Goal: Information Seeking & Learning: Check status

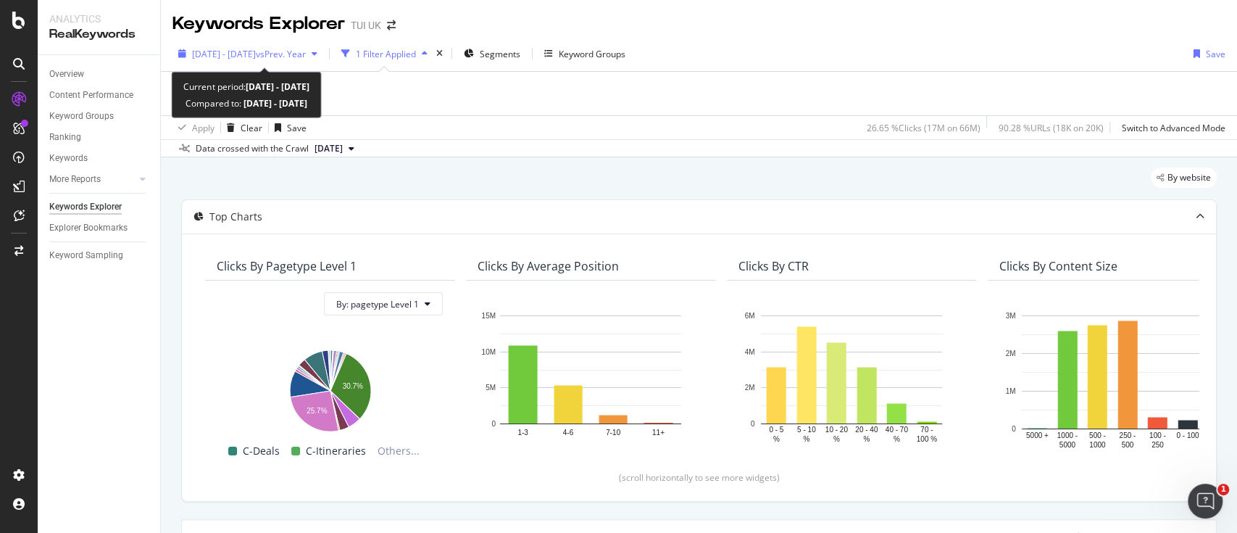
click at [254, 54] on span "2025 Jan. 1st - Sep. 2nd" at bounding box center [224, 54] width 64 height 12
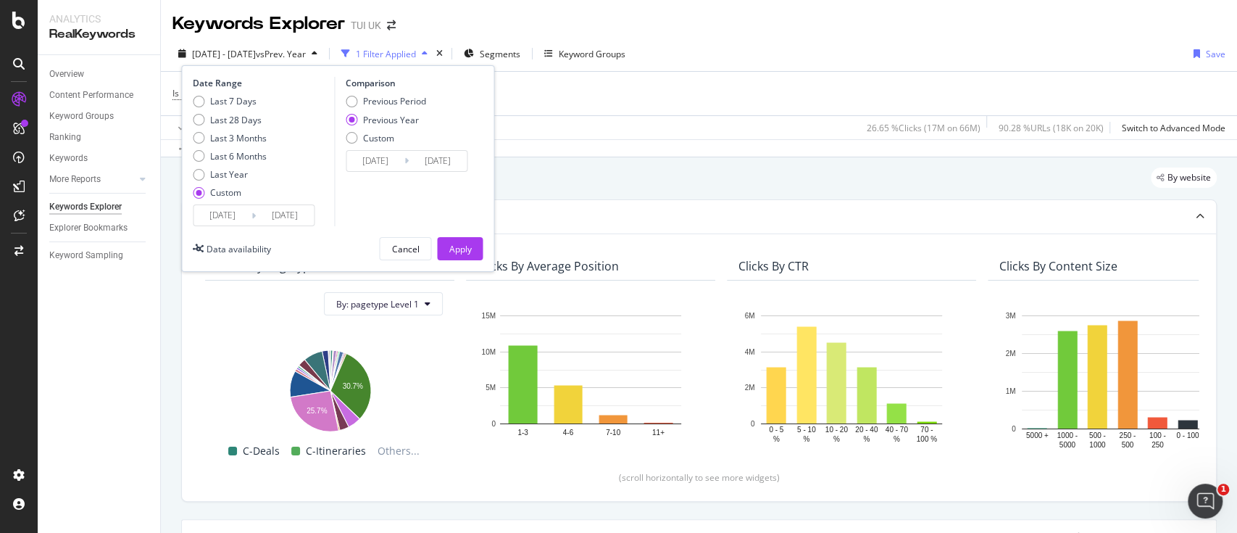
click at [231, 217] on input "2025/01/01" at bounding box center [223, 215] width 58 height 20
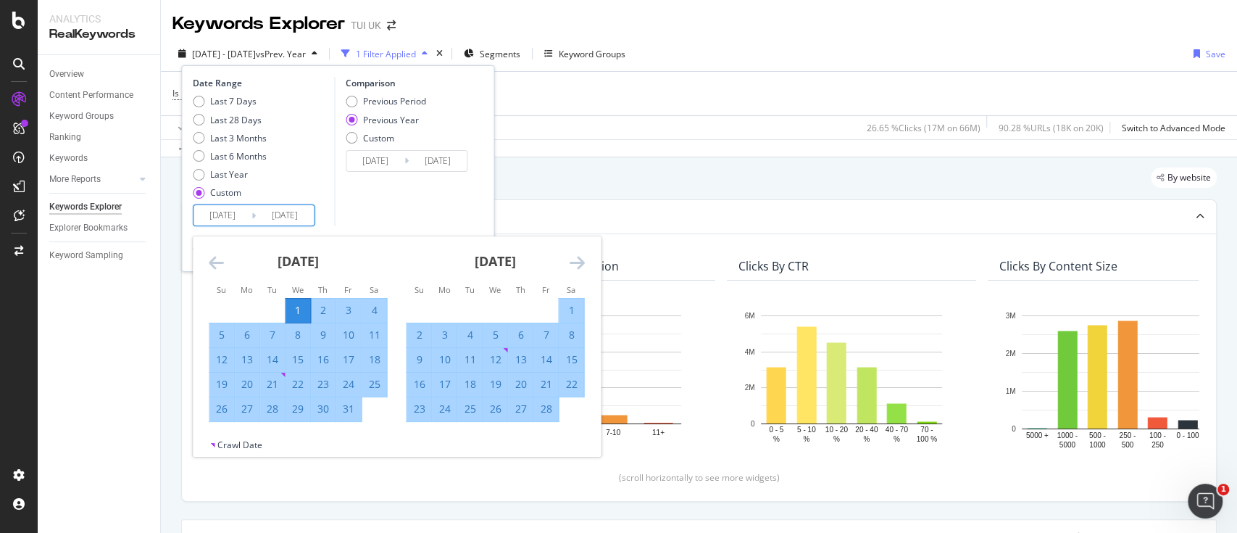
click at [571, 262] on icon "Move forward to switch to the next month." at bounding box center [576, 262] width 15 height 17
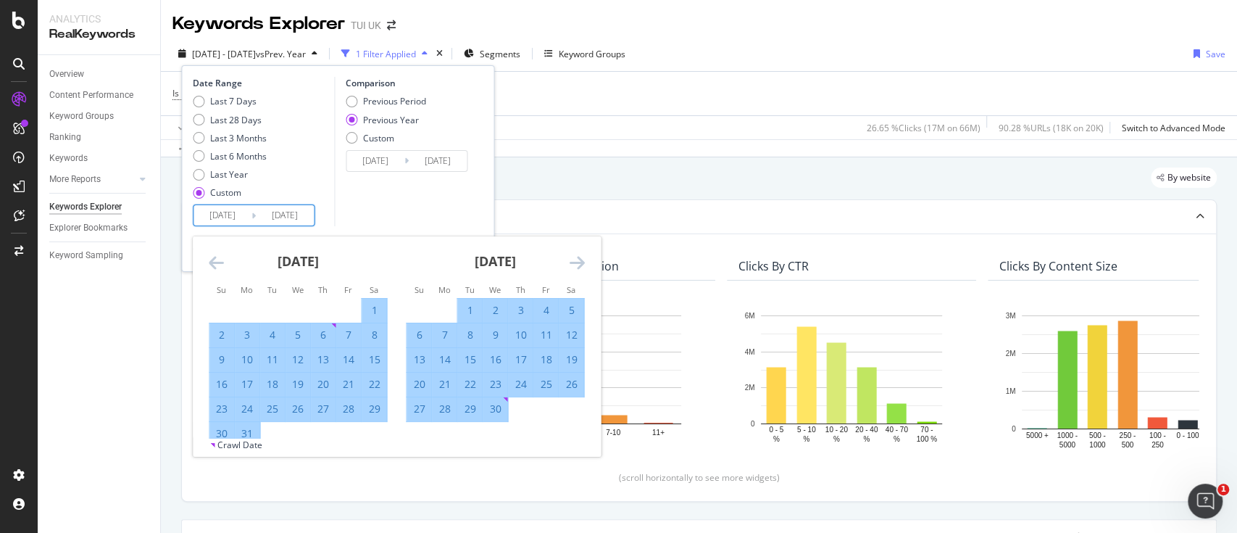
click at [571, 261] on icon "Move forward to switch to the next month." at bounding box center [576, 262] width 15 height 17
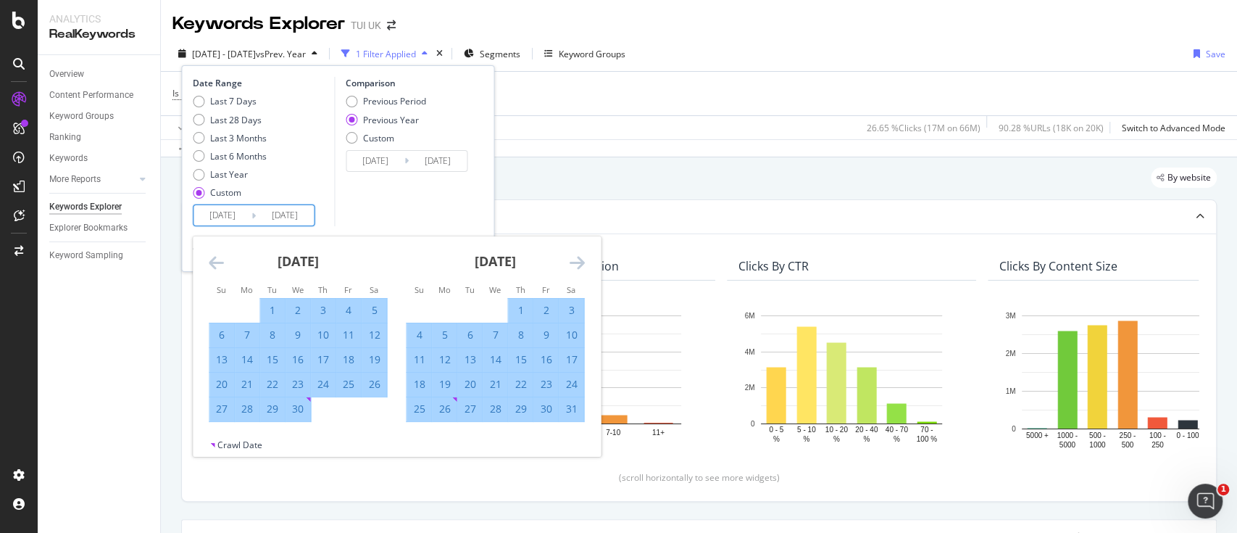
click at [571, 261] on icon "Move forward to switch to the next month." at bounding box center [576, 262] width 15 height 17
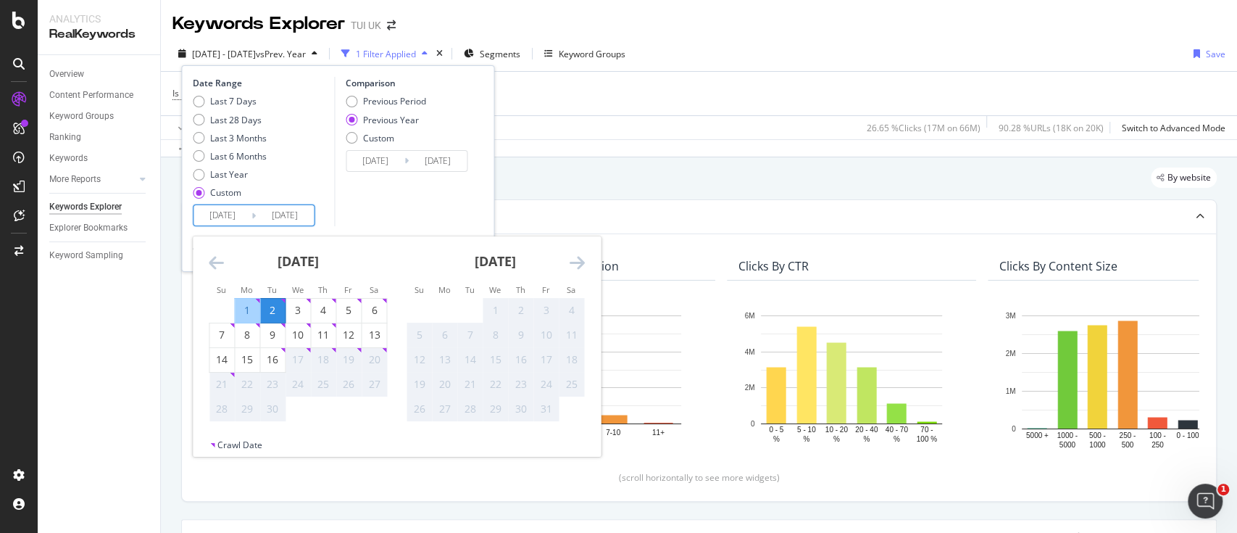
click at [213, 264] on icon "Move backward to switch to the previous month." at bounding box center [216, 262] width 15 height 17
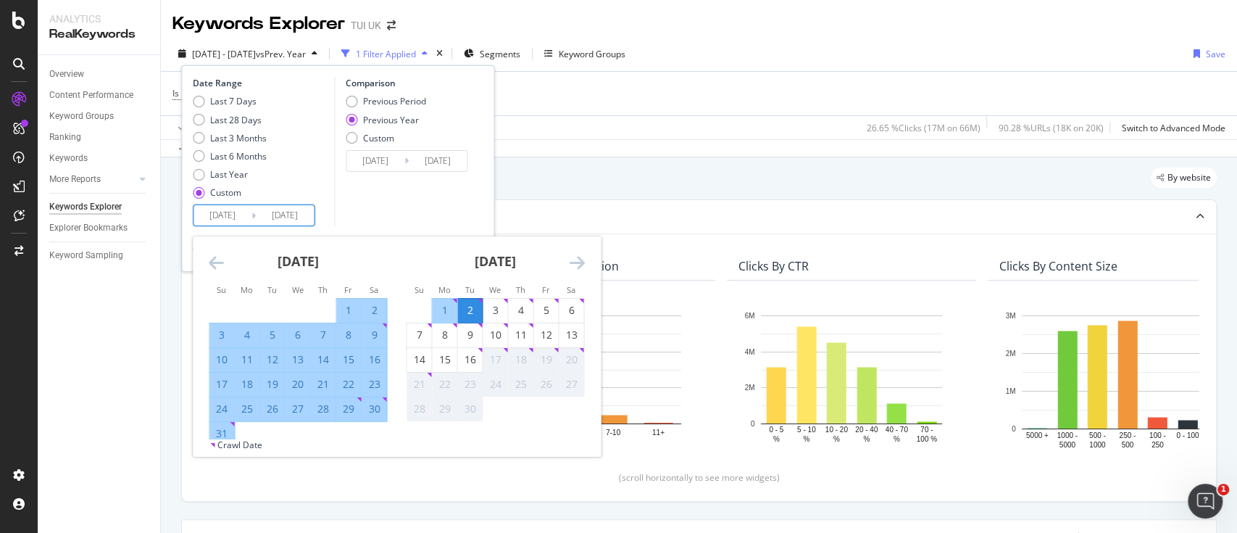
click at [217, 428] on div "31" at bounding box center [222, 433] width 25 height 14
type input "[DATE]"
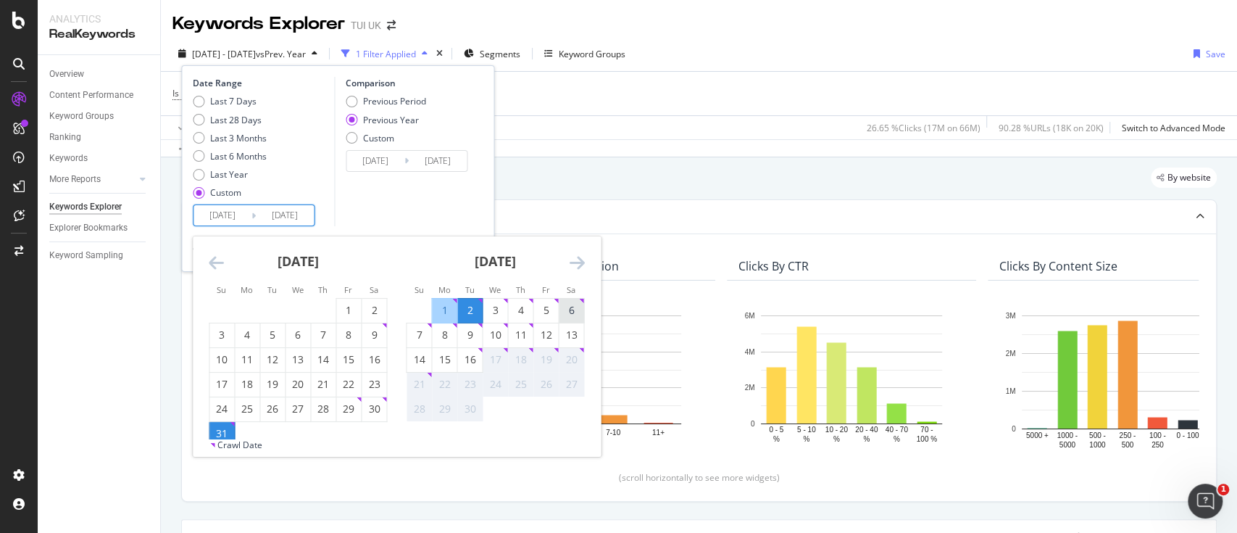
click at [576, 314] on div "6" at bounding box center [571, 310] width 25 height 14
type input "[DATE]"
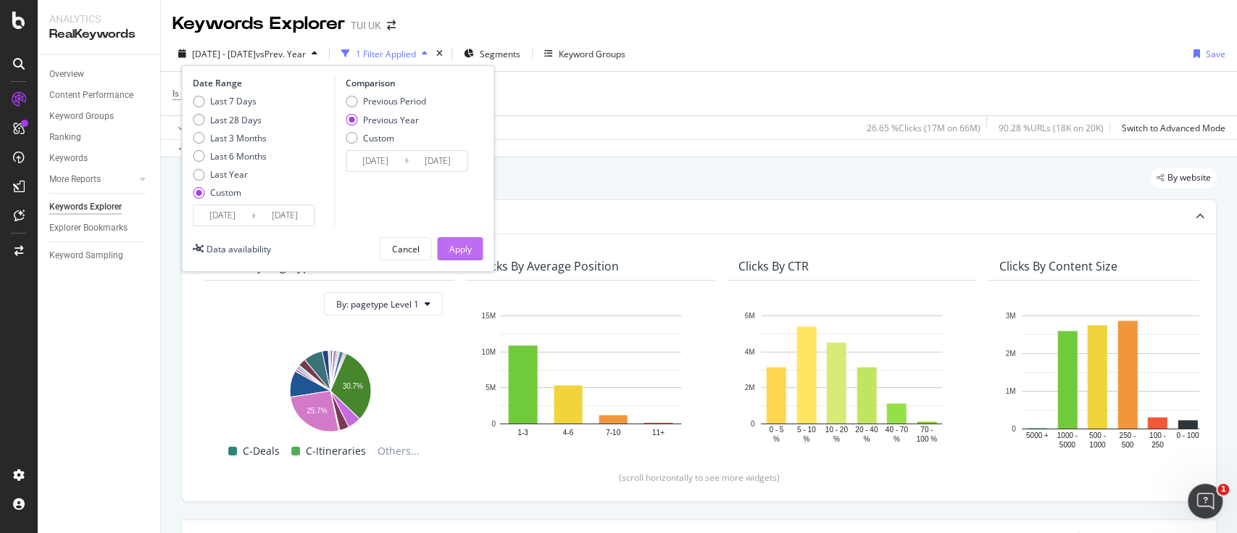
click at [465, 246] on div "Apply" at bounding box center [460, 249] width 22 height 12
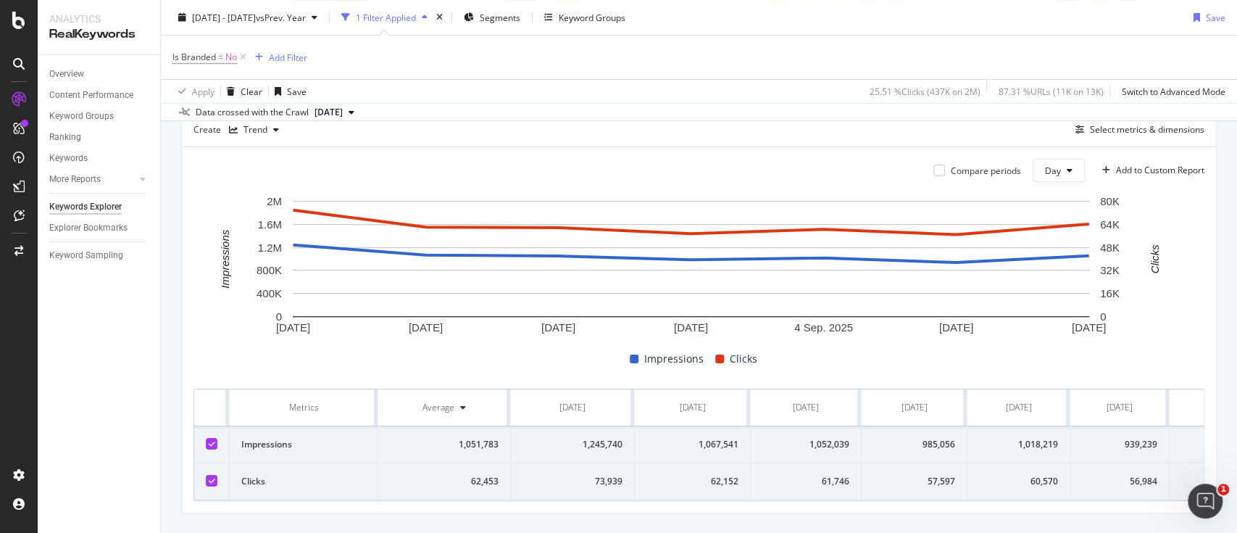
scroll to position [352, 0]
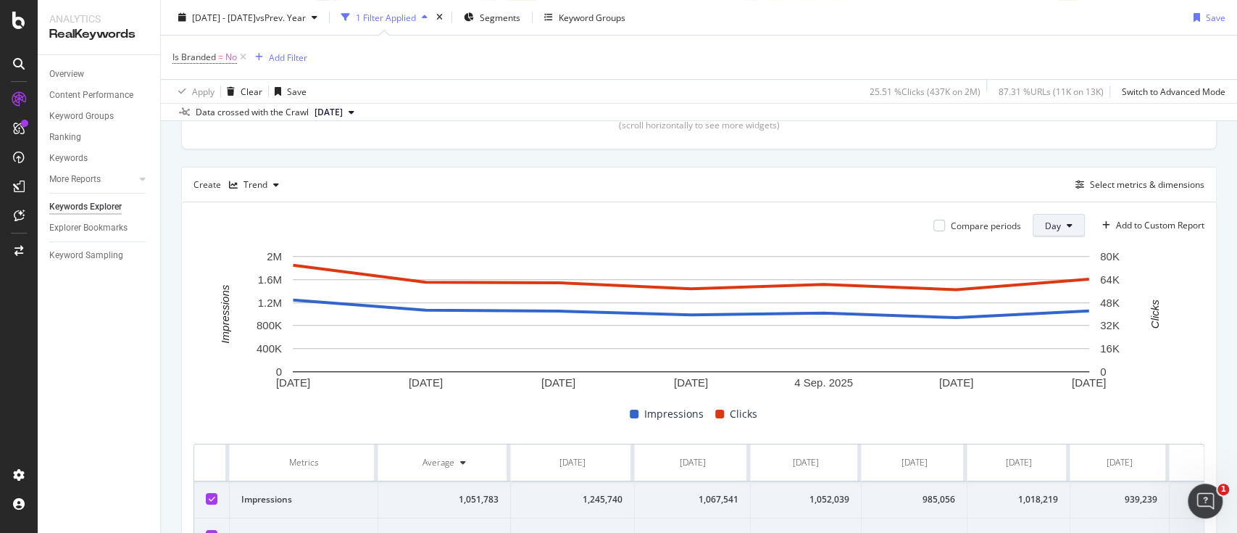
click at [1058, 218] on button "Day" at bounding box center [1059, 225] width 52 height 23
click at [824, 225] on div "Compare periods Day Add to Custom Report" at bounding box center [699, 225] width 1011 height 23
click at [1046, 235] on button "Day" at bounding box center [1059, 225] width 52 height 23
click at [1053, 312] on span "Month" at bounding box center [1043, 307] width 26 height 13
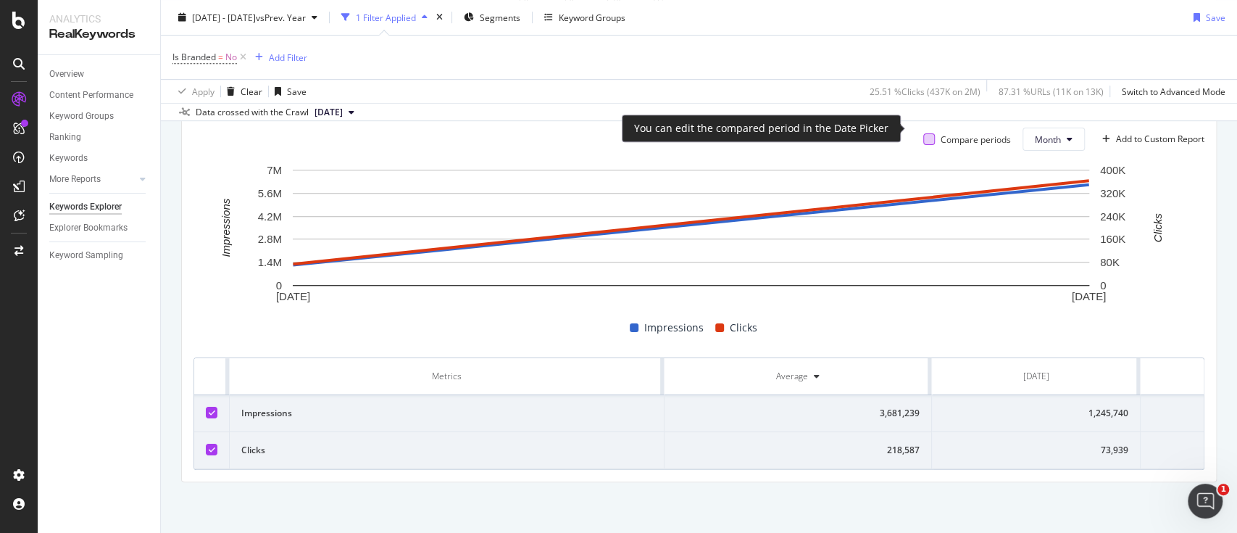
click at [924, 133] on div at bounding box center [930, 139] width 12 height 12
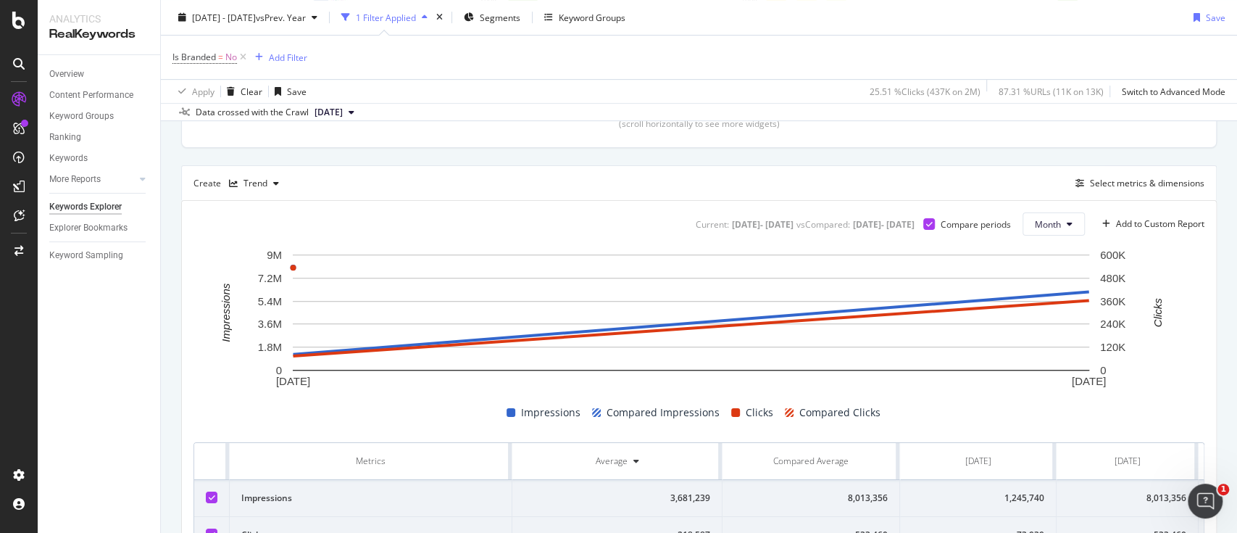
scroll to position [352, 0]
click at [265, 183] on div "Trend" at bounding box center [256, 185] width 24 height 9
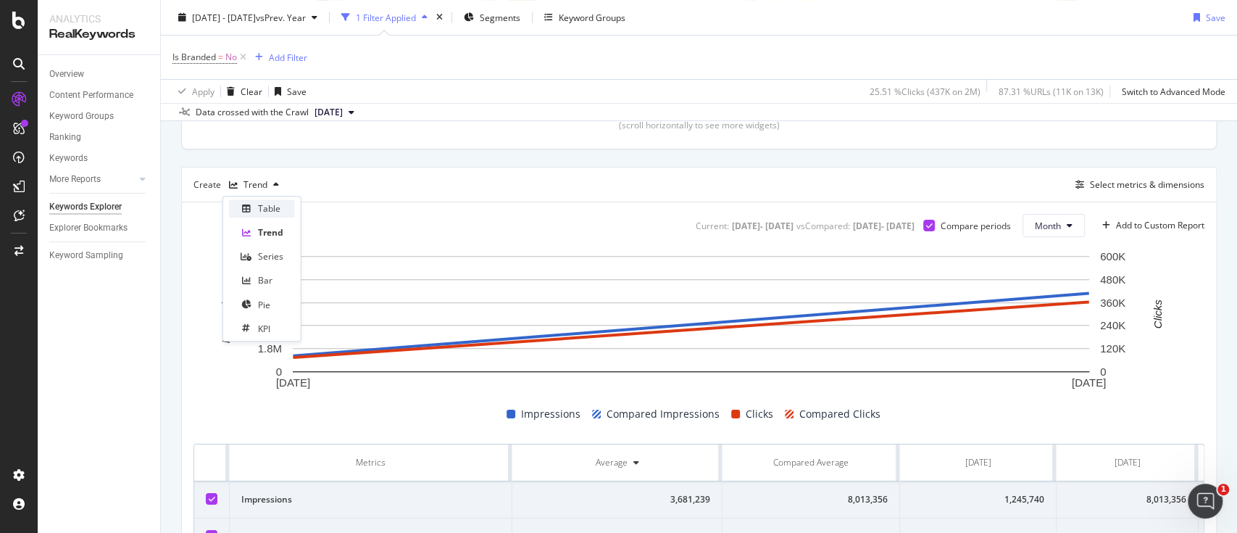
click at [268, 205] on div "Table" at bounding box center [269, 208] width 22 height 12
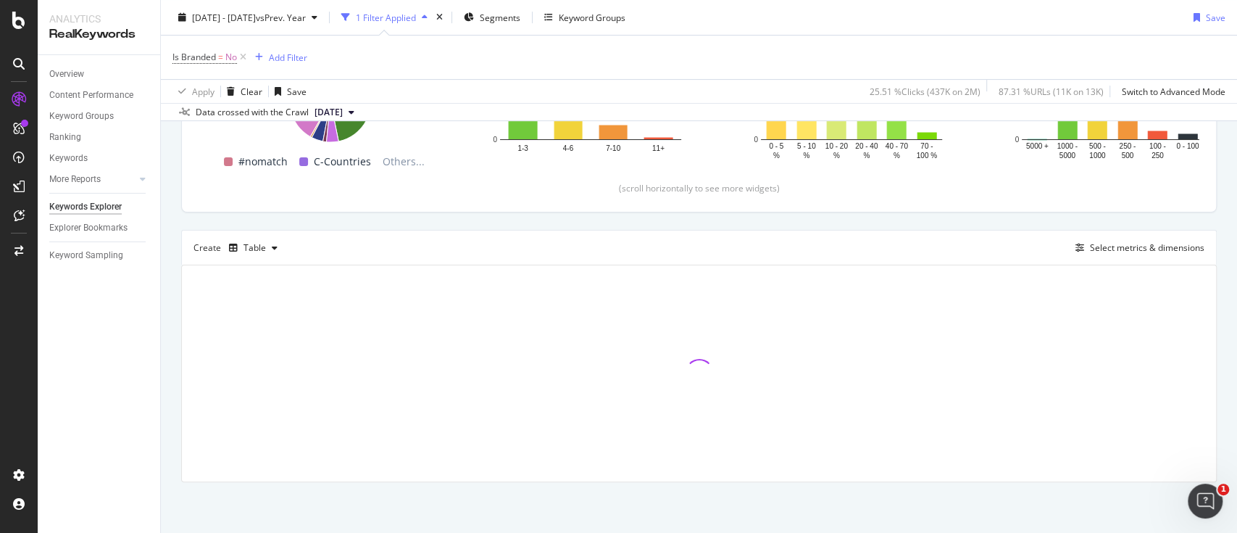
scroll to position [289, 0]
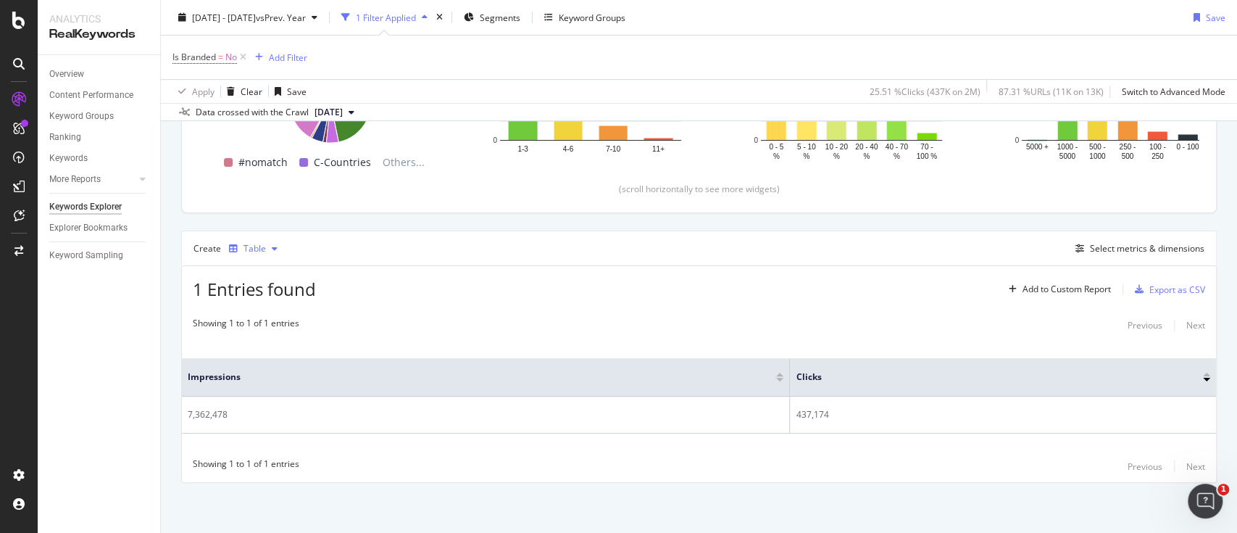
click at [266, 241] on div "Table" at bounding box center [253, 249] width 60 height 22
click at [278, 294] on div "Trend" at bounding box center [270, 296] width 24 height 12
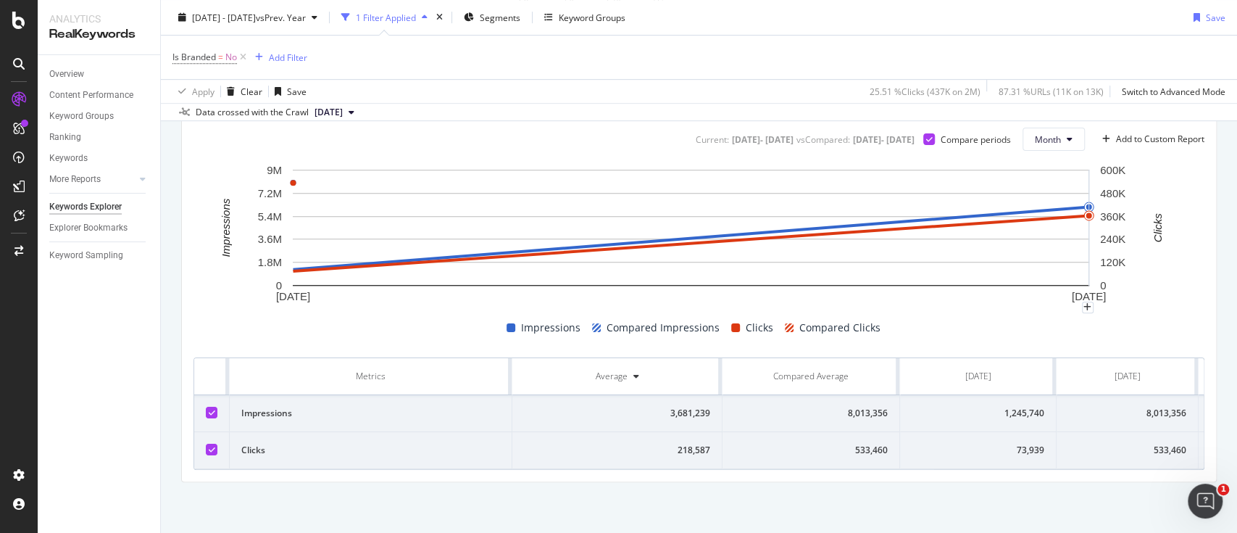
scroll to position [449, 0]
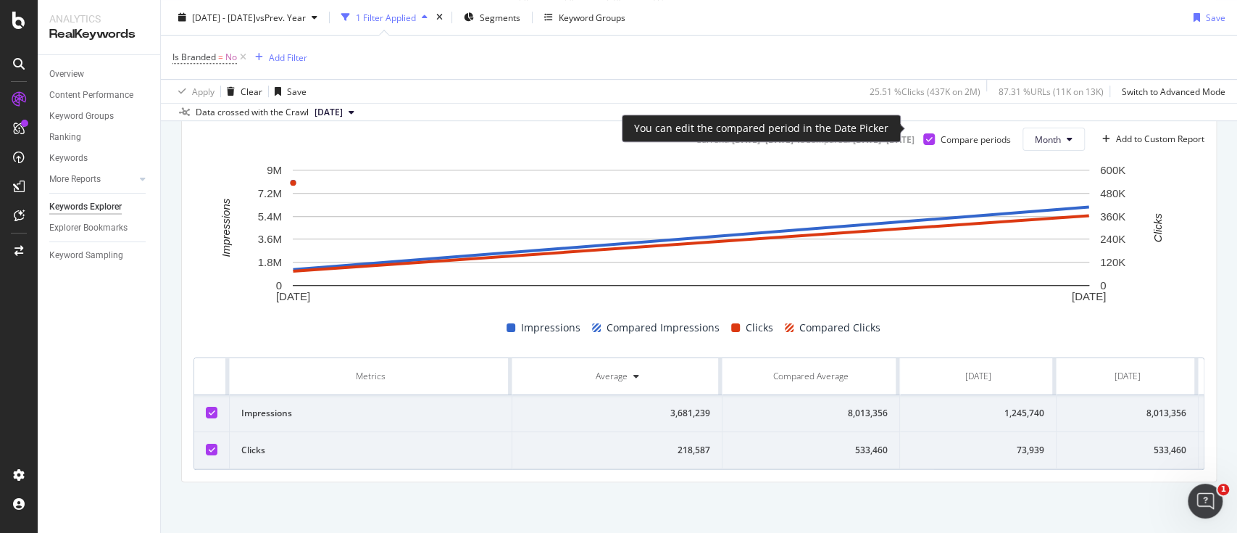
click at [924, 133] on div "Compare periods" at bounding box center [968, 139] width 88 height 12
click at [926, 136] on icon at bounding box center [929, 139] width 7 height 7
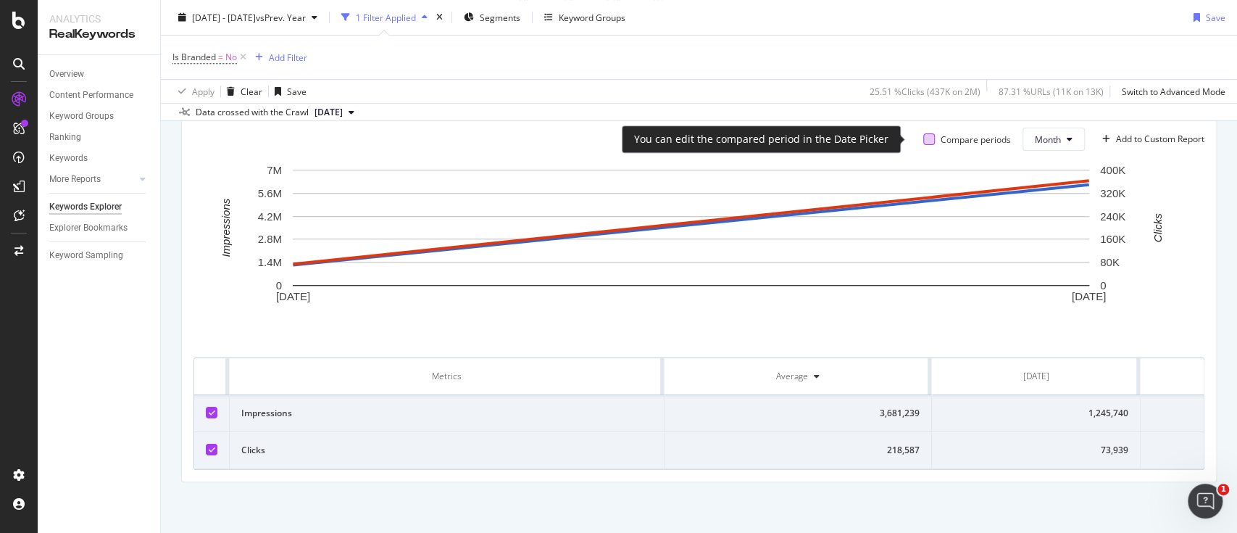
scroll to position [449, 0]
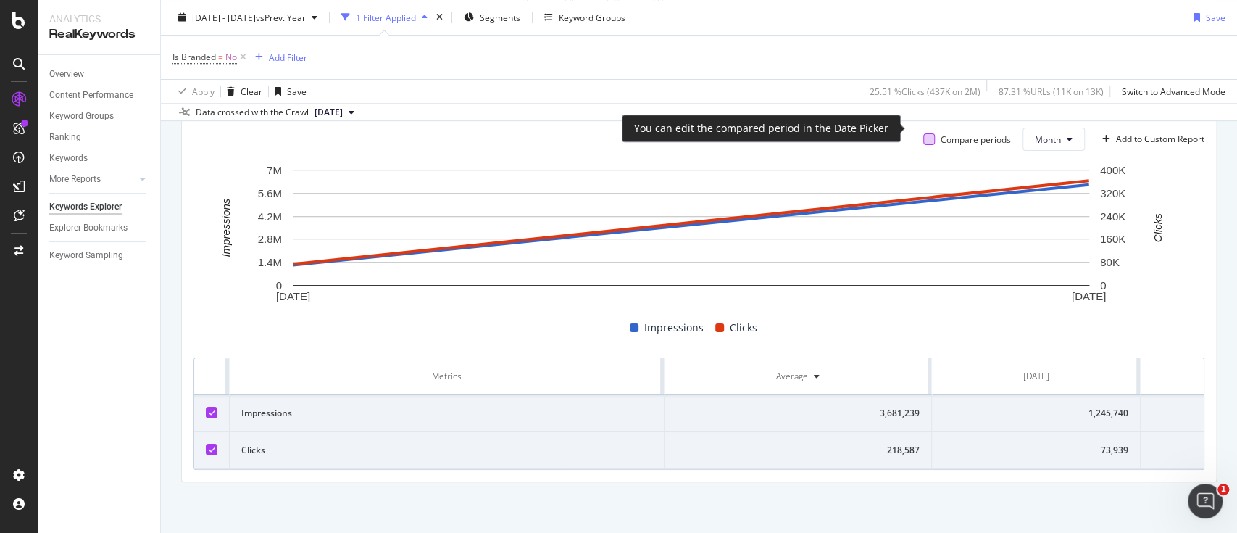
click at [924, 133] on div at bounding box center [930, 139] width 12 height 12
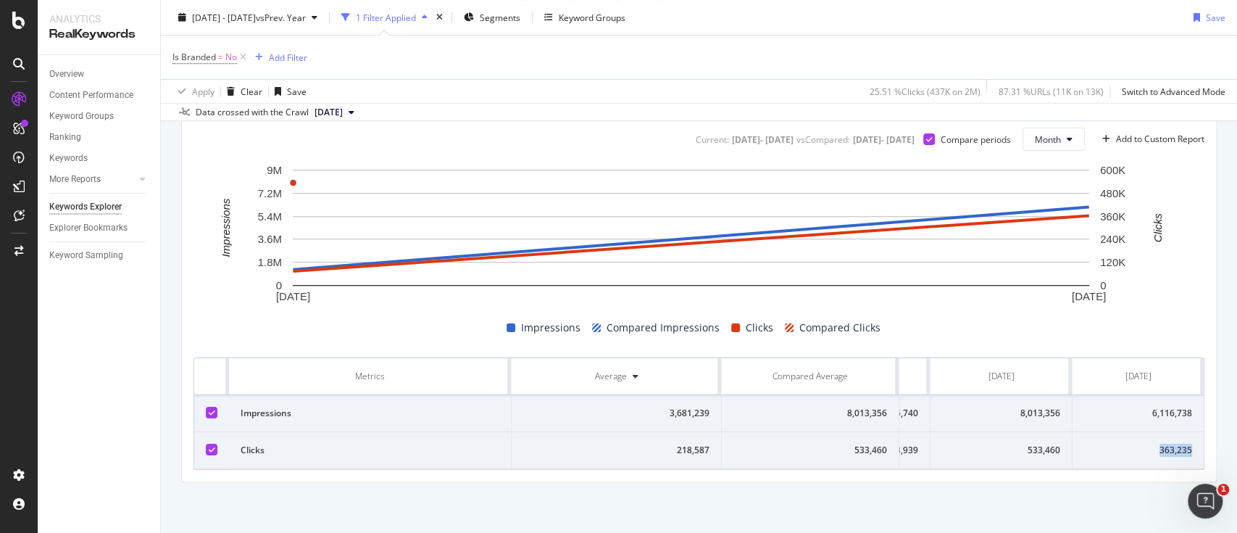
scroll to position [0, 141]
drag, startPoint x: 1145, startPoint y: 431, endPoint x: 1179, endPoint y: 434, distance: 34.1
click at [1179, 434] on td "363,235" at bounding box center [1138, 450] width 131 height 37
copy div "363,235"
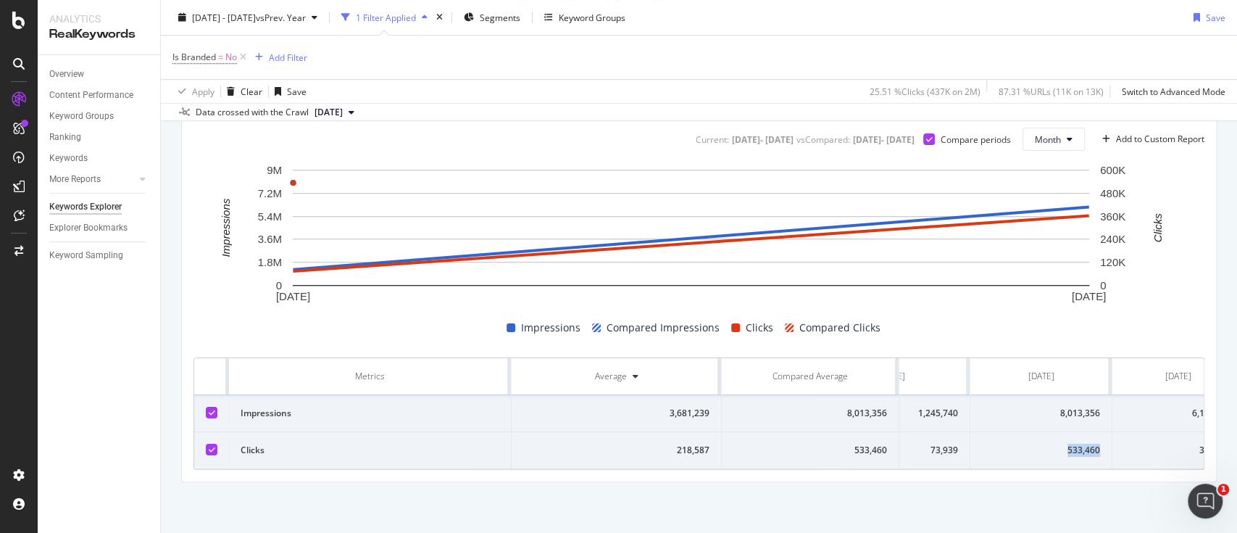
drag, startPoint x: 1064, startPoint y: 433, endPoint x: 1100, endPoint y: 430, distance: 35.6
click at [1100, 444] on div "533,460" at bounding box center [1041, 450] width 118 height 13
copy div "533,460"
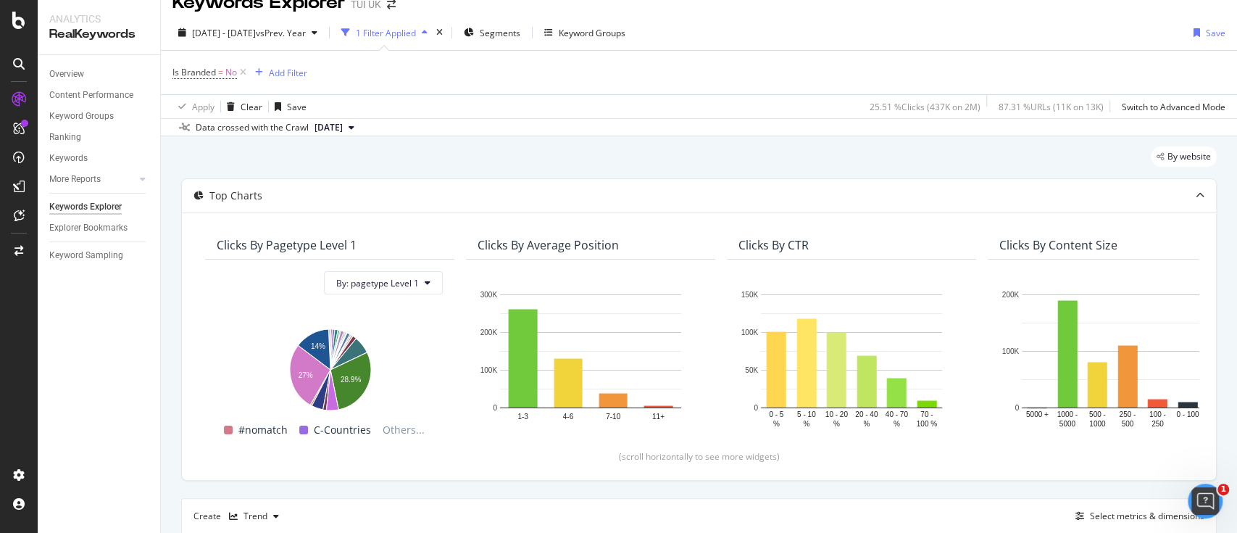
scroll to position [0, 0]
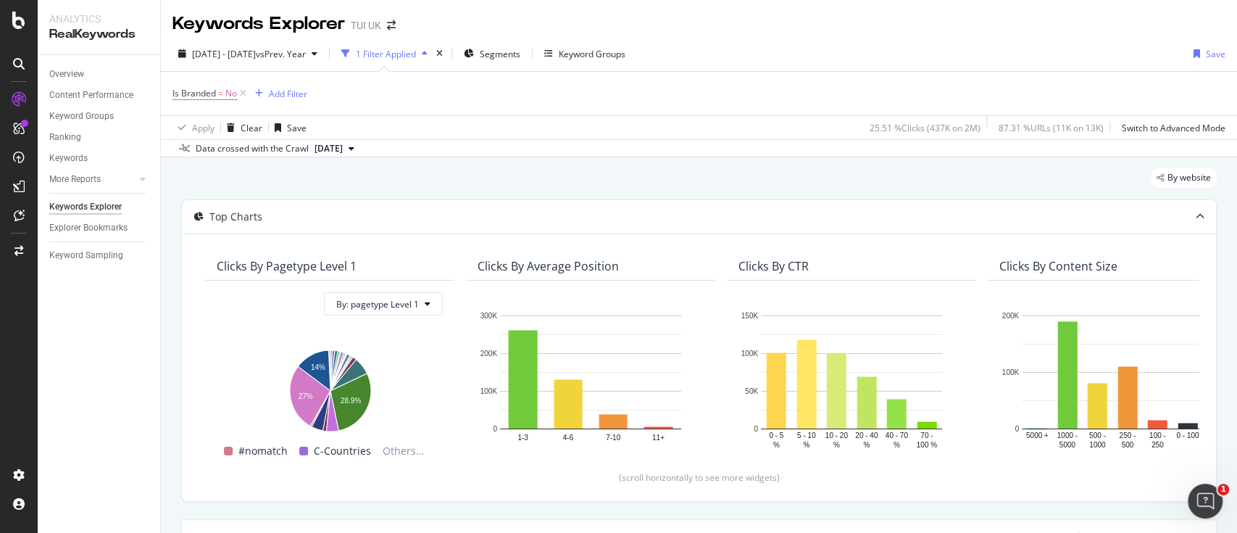
click at [340, 144] on span "[DATE]" at bounding box center [329, 148] width 28 height 13
click at [343, 152] on span "[DATE]" at bounding box center [329, 148] width 28 height 13
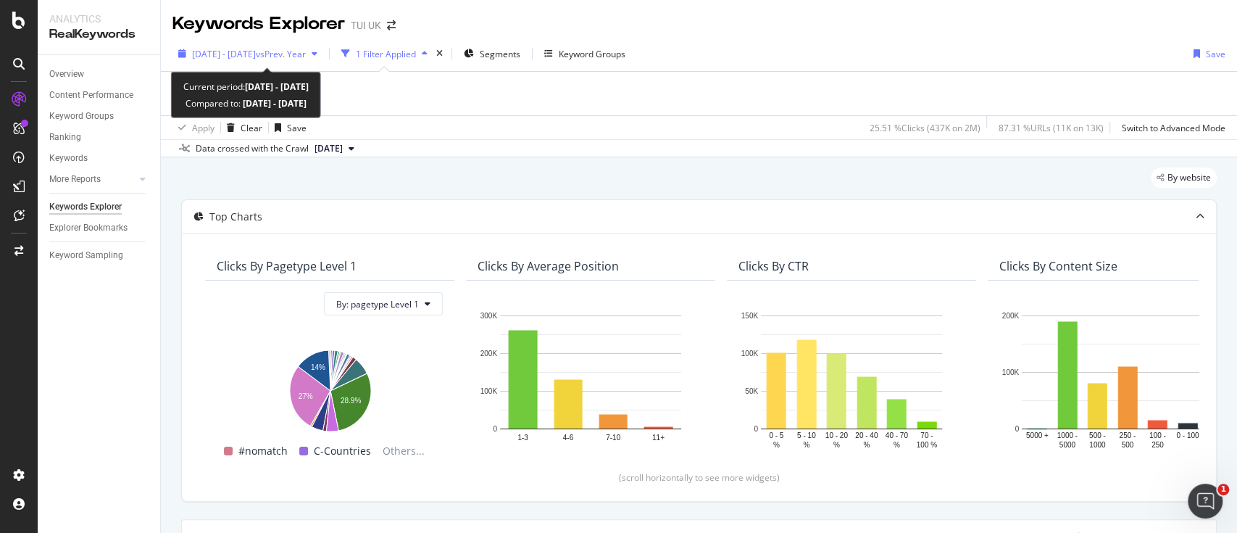
click at [293, 44] on div "[DATE] - [DATE] vs Prev. Year" at bounding box center [248, 54] width 151 height 22
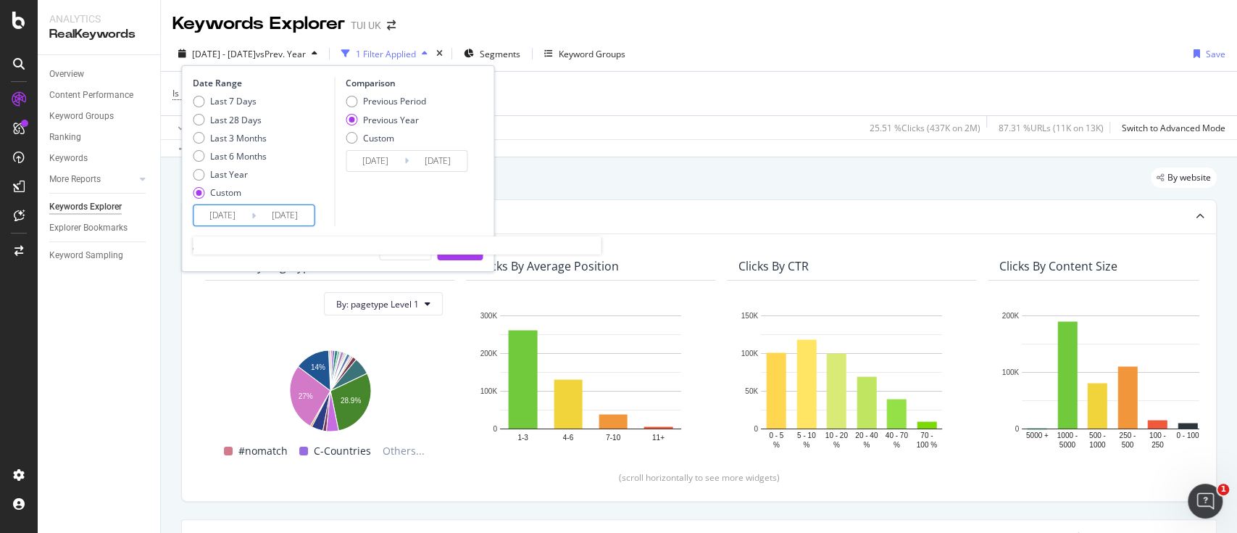
click at [266, 212] on input "[DATE]" at bounding box center [285, 215] width 58 height 20
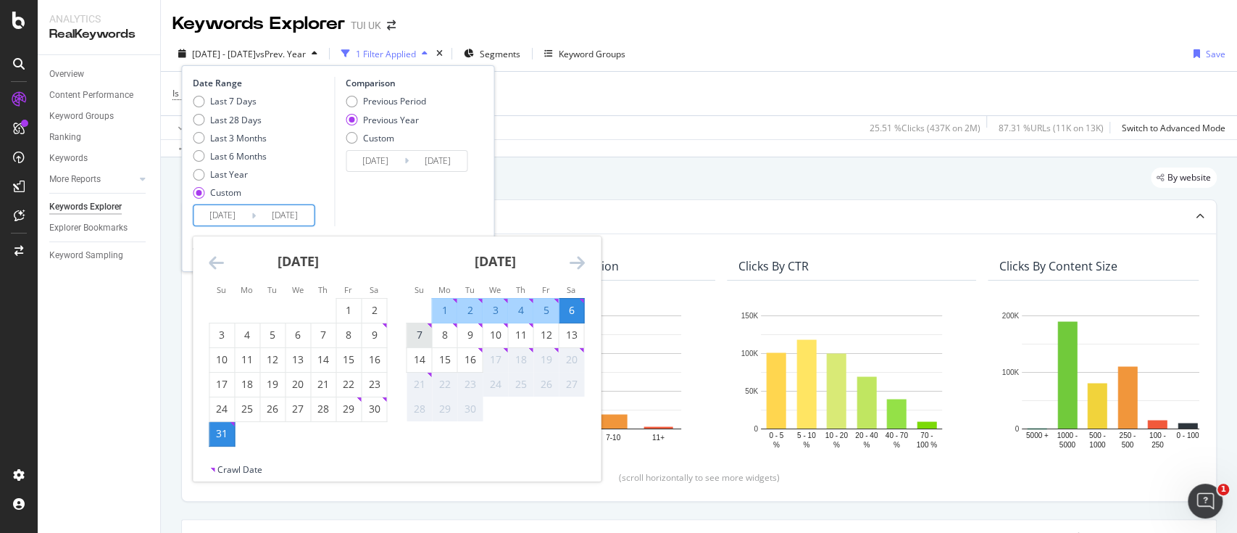
click at [421, 336] on div "7" at bounding box center [419, 335] width 25 height 14
type input "[DATE]"
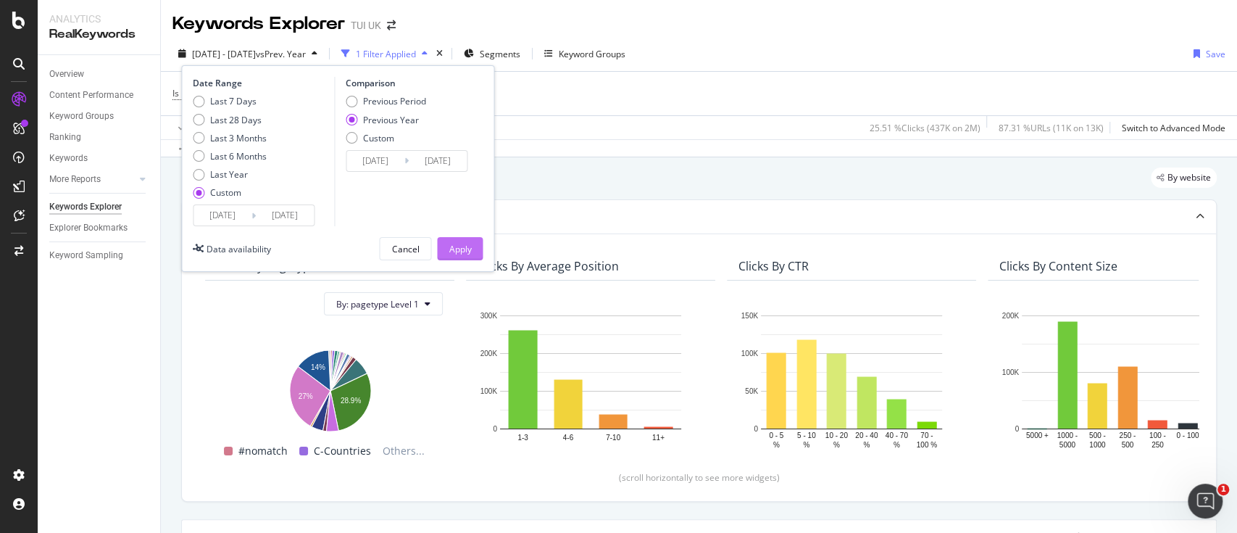
click at [474, 252] on button "Apply" at bounding box center [460, 248] width 46 height 23
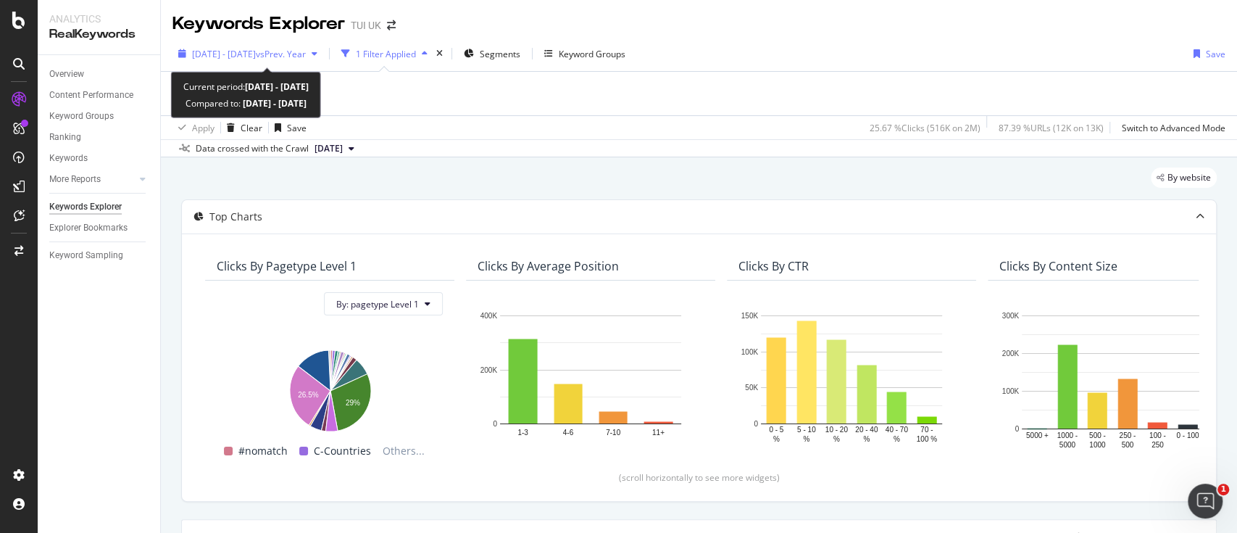
click at [306, 51] on span "vs Prev. Year" at bounding box center [281, 54] width 50 height 12
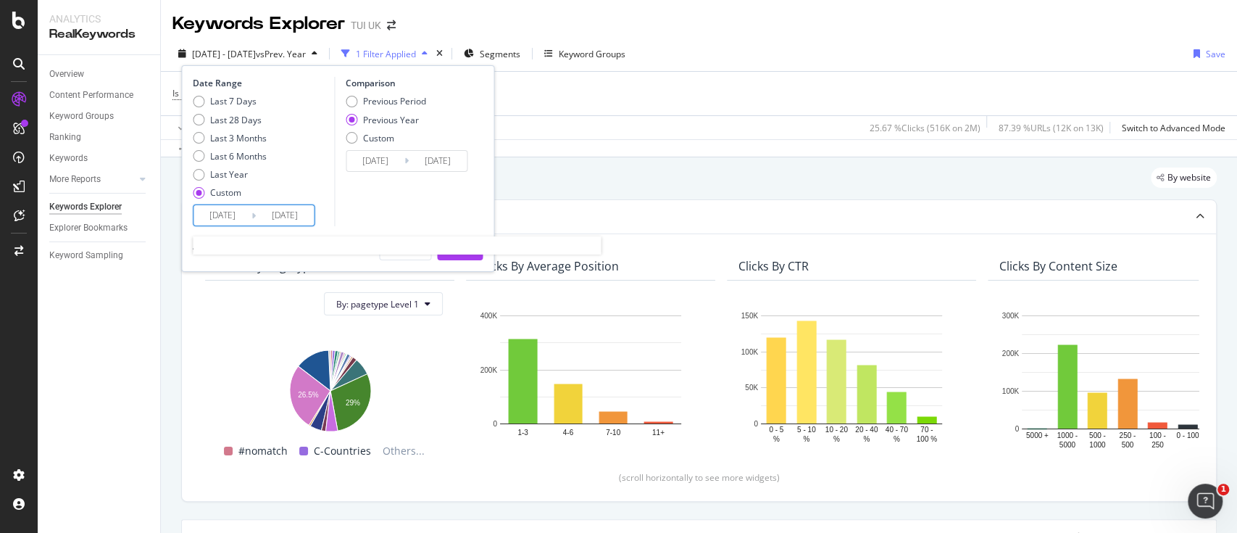
click at [238, 217] on input "[DATE]" at bounding box center [223, 215] width 58 height 20
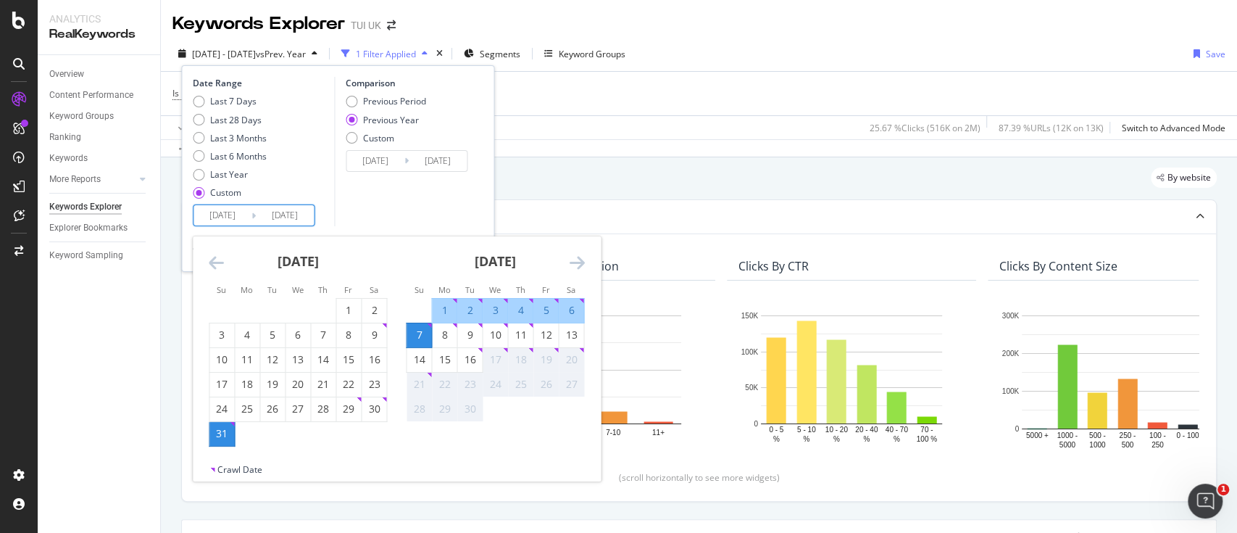
click at [420, 342] on div "7" at bounding box center [419, 335] width 25 height 24
type input "[DATE]"
click at [576, 336] on div "13" at bounding box center [571, 335] width 25 height 14
type input "[DATE]"
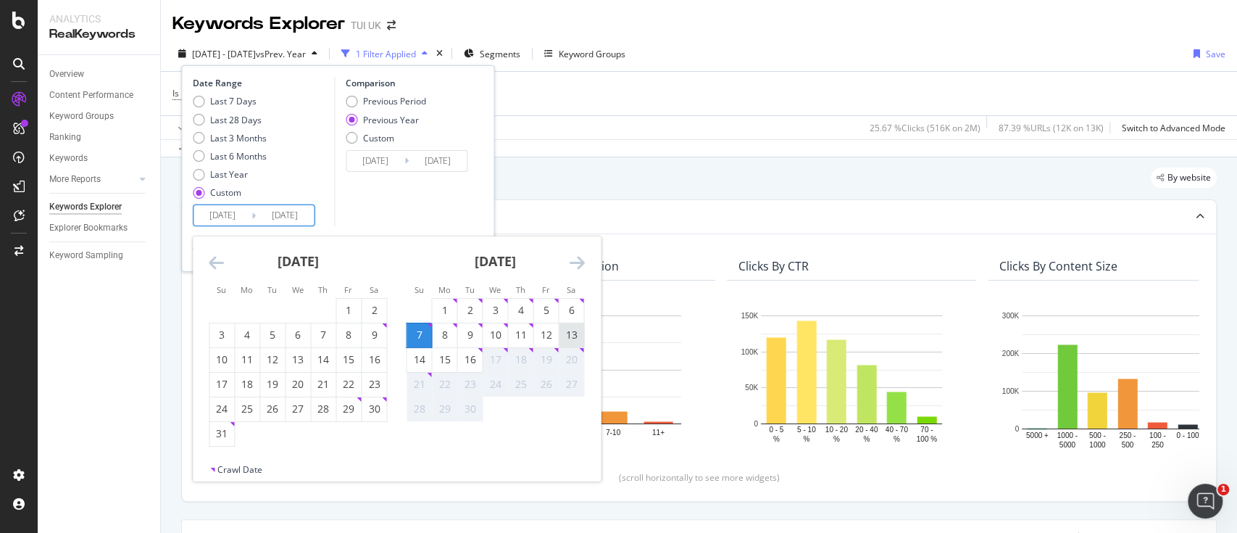
type input "[DATE]"
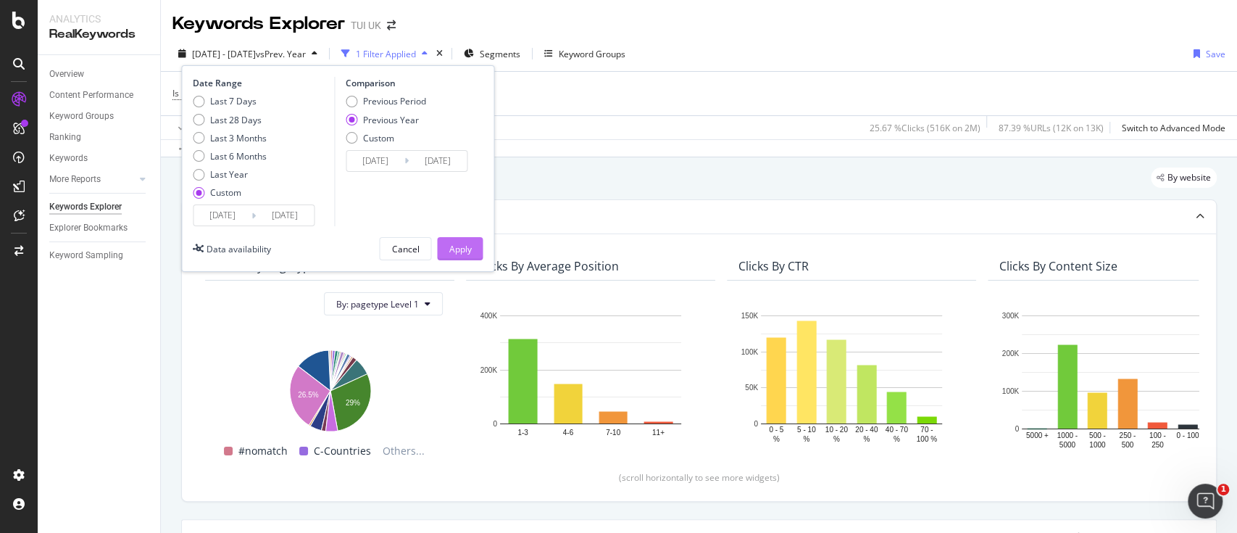
click at [449, 244] on div "Apply" at bounding box center [460, 249] width 22 height 12
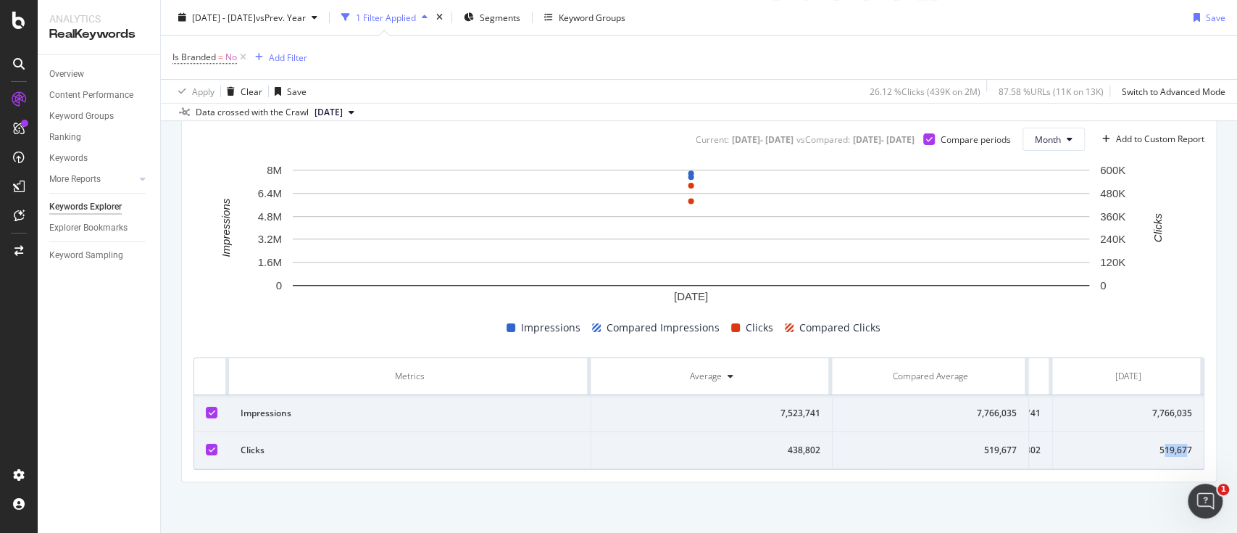
scroll to position [0, 159]
drag, startPoint x: 1152, startPoint y: 437, endPoint x: 1179, endPoint y: 437, distance: 26.8
click at [1179, 437] on td "519,677" at bounding box center [1128, 450] width 151 height 37
drag, startPoint x: 1148, startPoint y: 438, endPoint x: 1185, endPoint y: 434, distance: 37.9
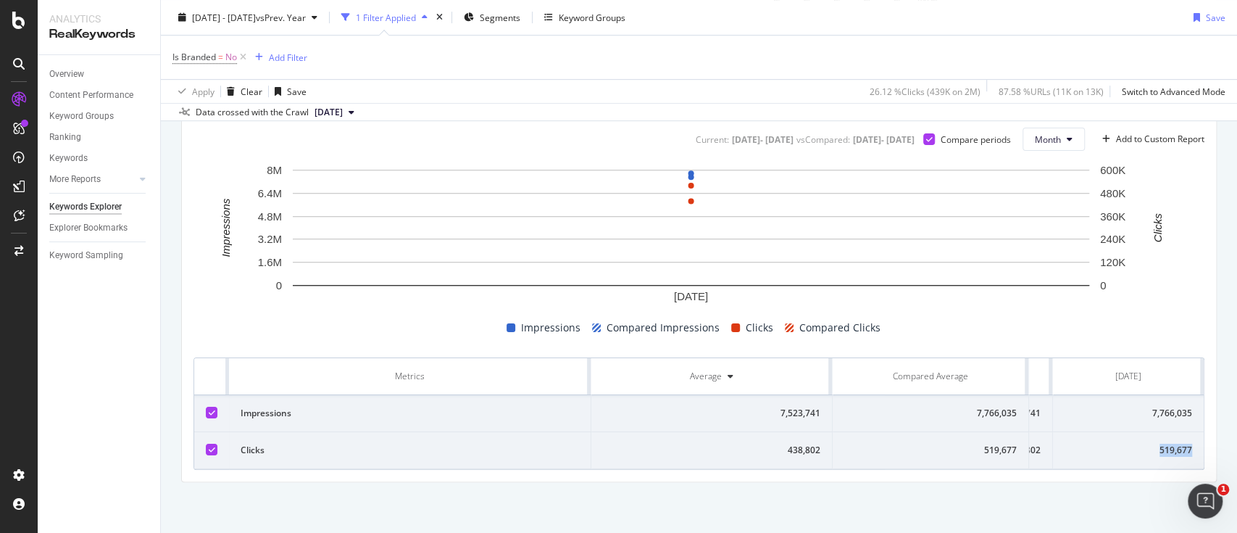
click at [1185, 434] on td "519,677" at bounding box center [1128, 450] width 151 height 37
copy div "519,677"
drag, startPoint x: 787, startPoint y: 438, endPoint x: 821, endPoint y: 436, distance: 34.1
click at [821, 436] on td "438,802" at bounding box center [712, 450] width 241 height 37
copy div "438,802"
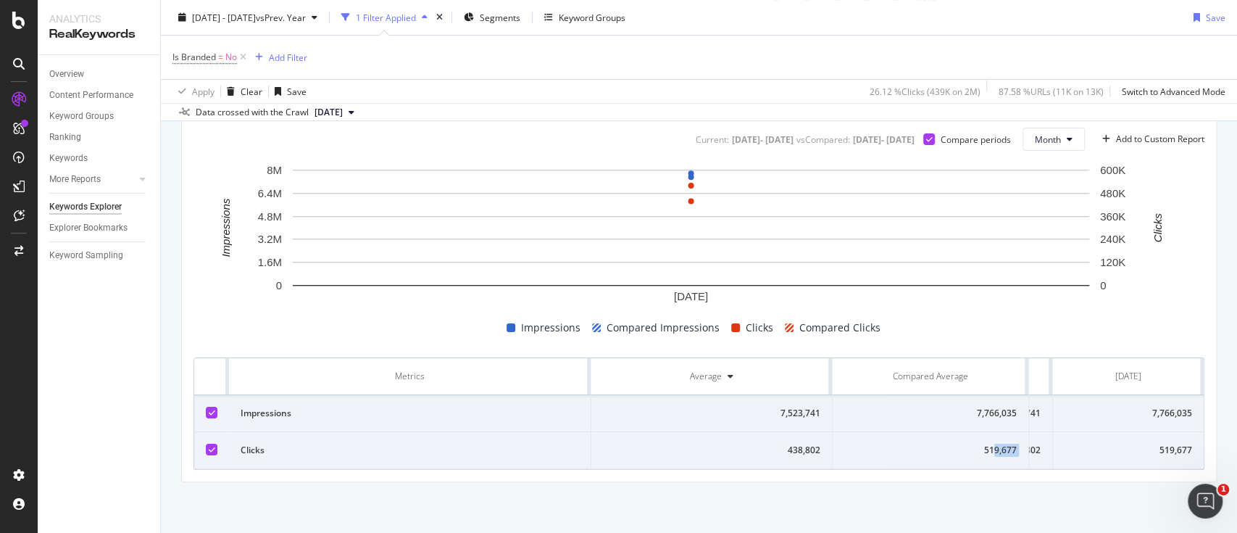
drag, startPoint x: 1154, startPoint y: 438, endPoint x: 997, endPoint y: 441, distance: 157.4
click at [997, 441] on tr "Clicks 438,802 519,677 438,802 519,677" at bounding box center [626, 450] width 1155 height 37
click at [1061, 444] on div "438,802" at bounding box center [998, 450] width 144 height 13
drag, startPoint x: 1069, startPoint y: 436, endPoint x: 1057, endPoint y: 438, distance: 11.7
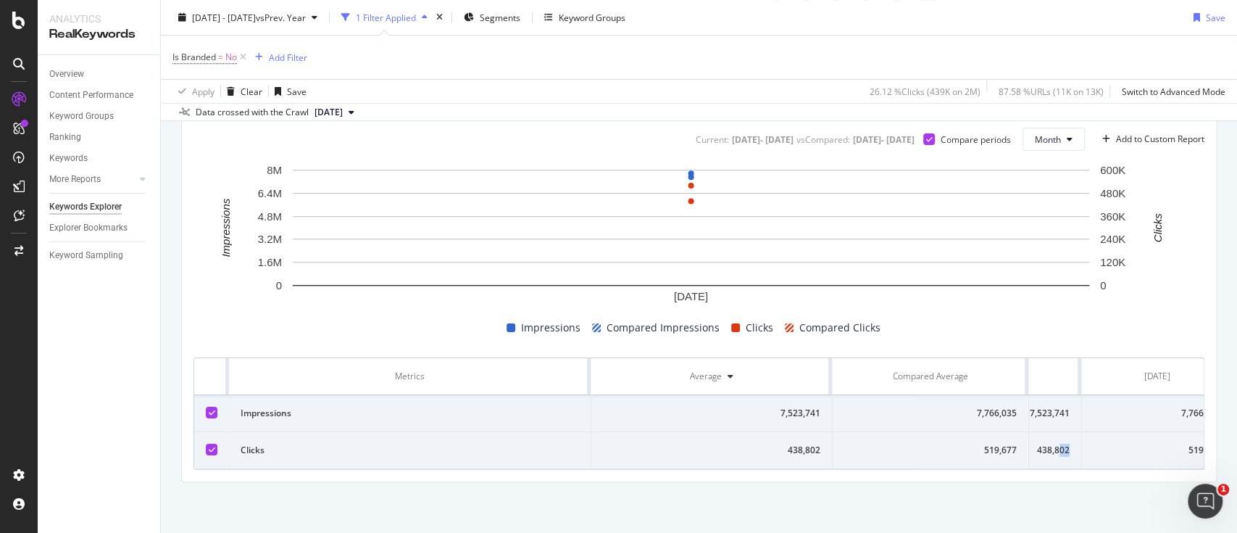
click at [1057, 444] on div "438,802" at bounding box center [998, 450] width 144 height 13
click at [1046, 444] on div "438,802" at bounding box center [998, 450] width 144 height 13
drag, startPoint x: 1038, startPoint y: 438, endPoint x: 1069, endPoint y: 439, distance: 30.5
click at [1069, 444] on div "438,802" at bounding box center [998, 450] width 144 height 13
copy div "438,802"
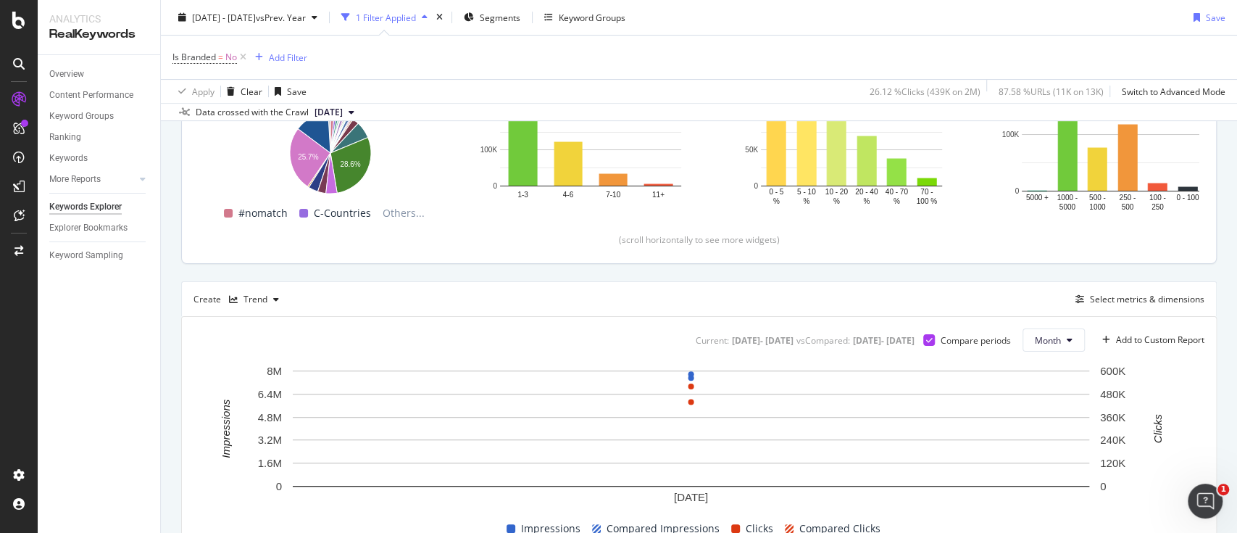
scroll to position [0, 0]
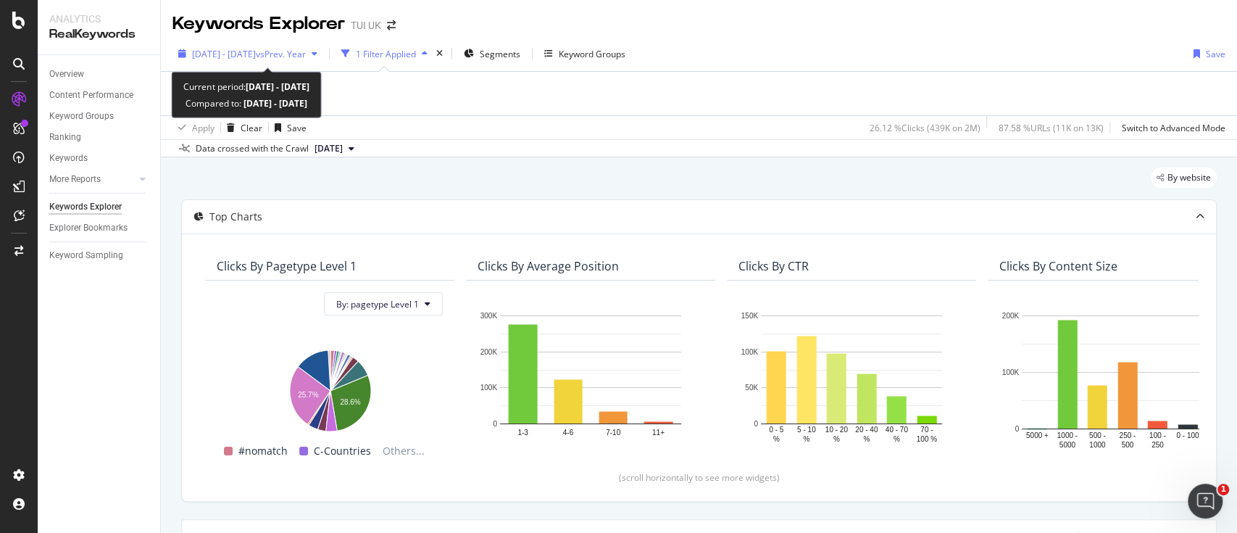
click at [293, 55] on span "vs Prev. Year" at bounding box center [281, 54] width 50 height 12
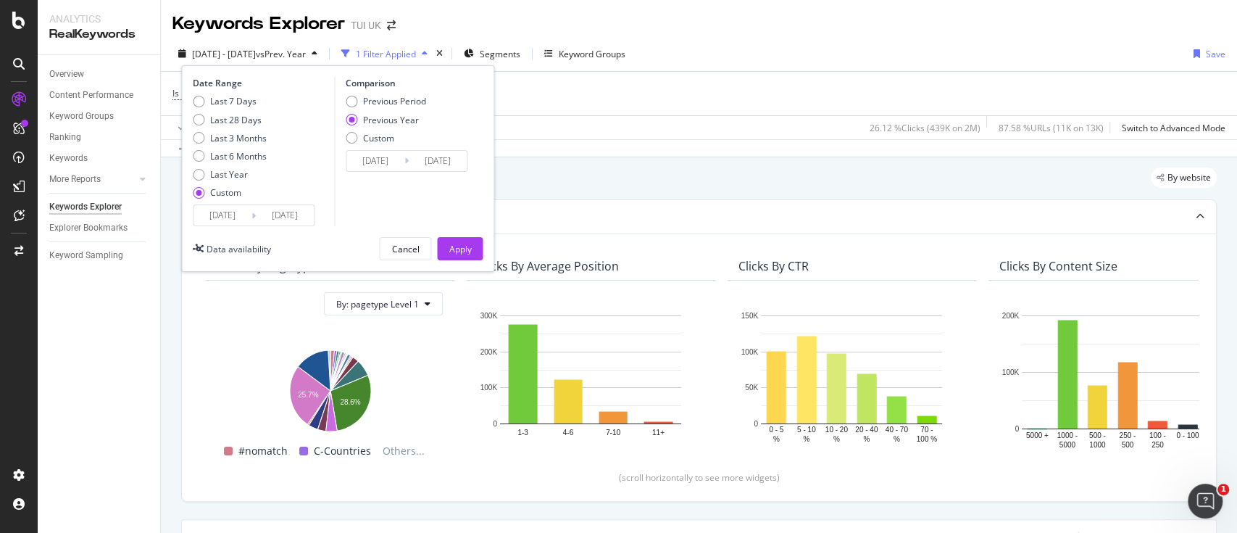
click at [252, 216] on icon at bounding box center [254, 216] width 4 height 14
click at [231, 215] on input "[DATE]" at bounding box center [223, 215] width 58 height 20
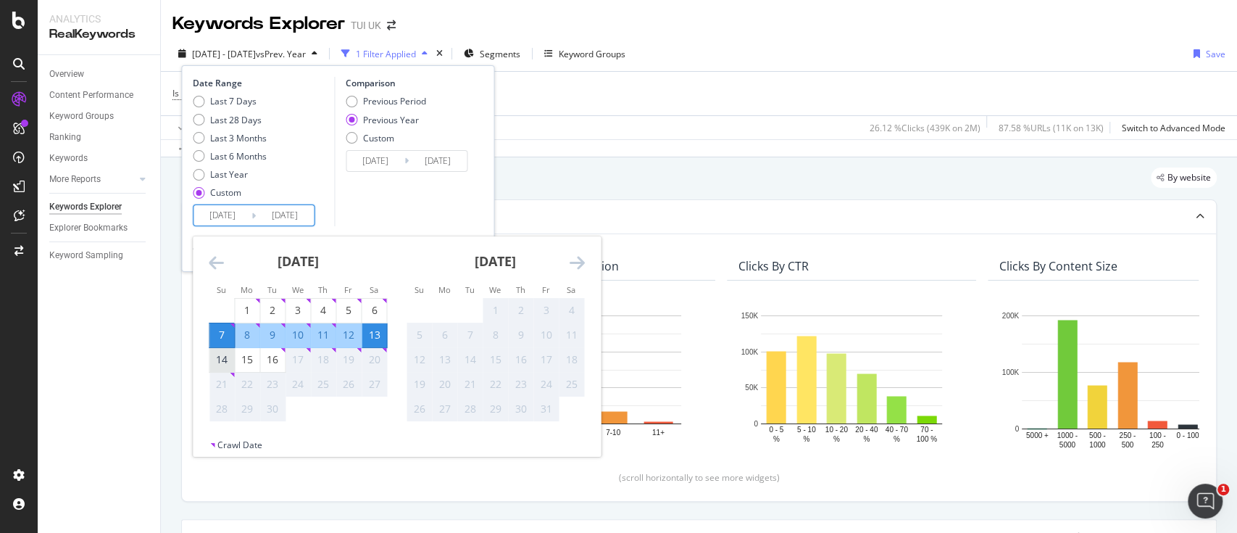
click at [226, 360] on div "14" at bounding box center [222, 359] width 25 height 14
type input "2025/09/14"
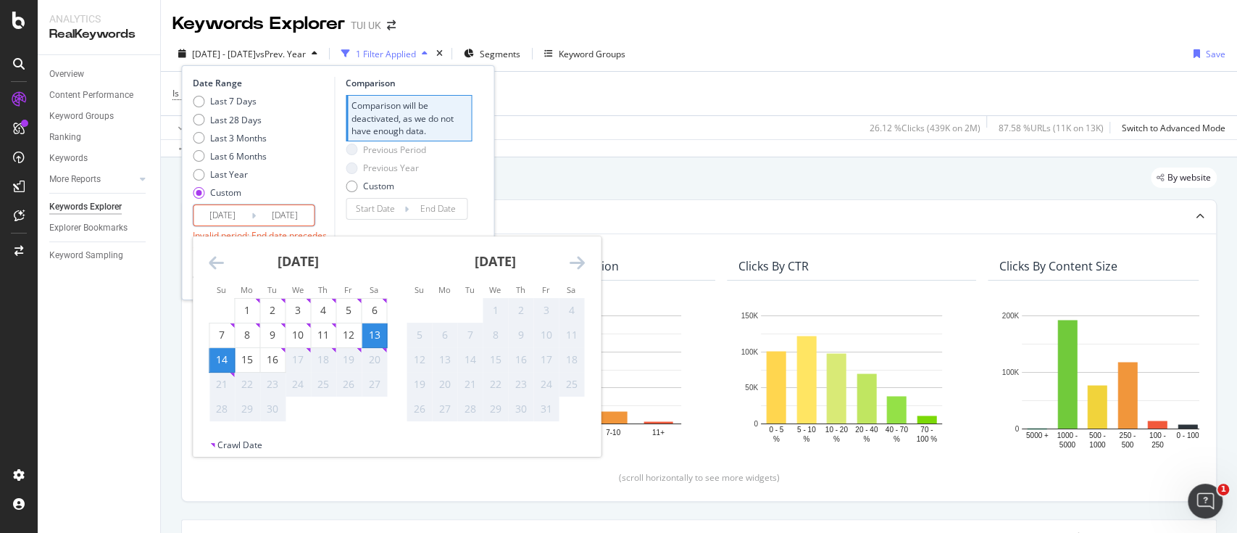
click at [373, 362] on div "20" at bounding box center [374, 359] width 25 height 14
click at [368, 361] on div "20" at bounding box center [374, 359] width 25 height 14
click at [367, 361] on div "20" at bounding box center [374, 359] width 25 height 14
click at [251, 364] on div "15" at bounding box center [247, 359] width 25 height 14
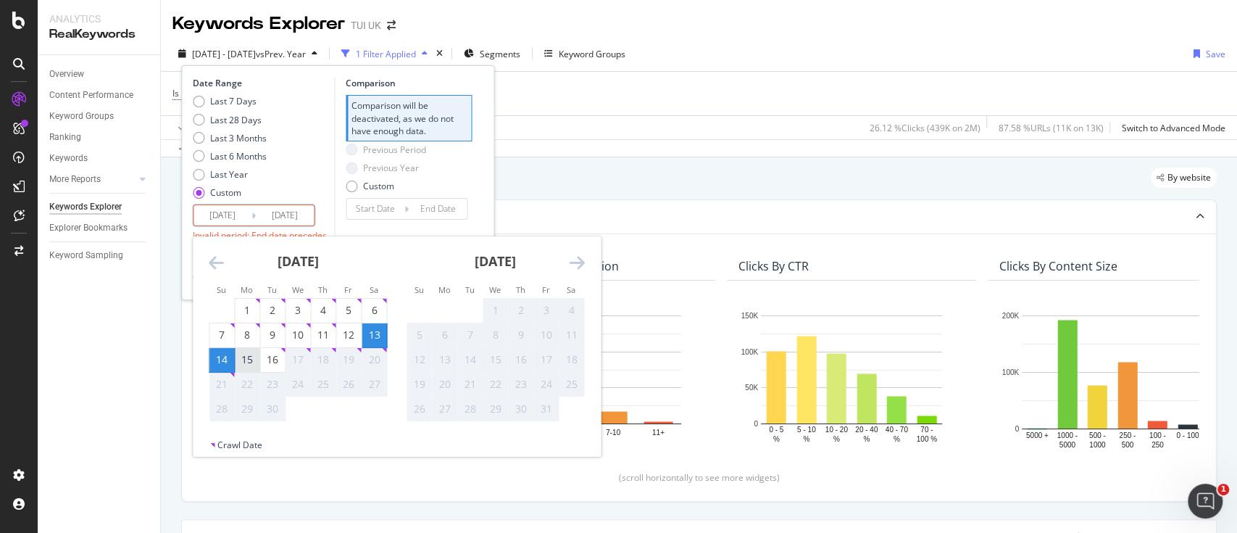
type input "2025/09/15"
type input "2025/09/12"
type input "[DATE]"
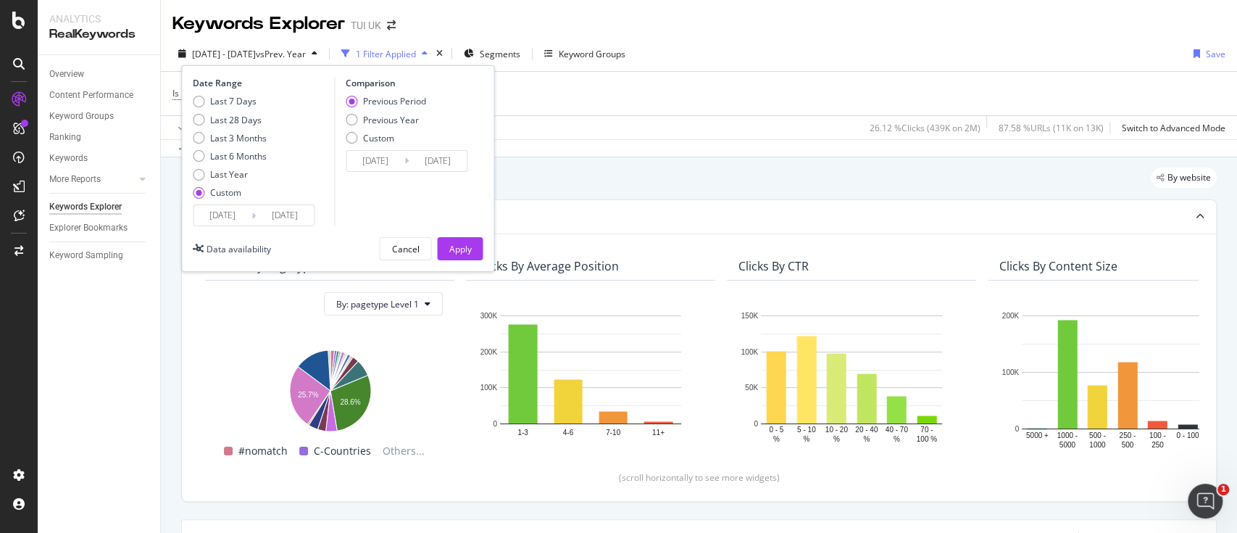
click at [223, 220] on input "2025/09/14" at bounding box center [223, 215] width 58 height 20
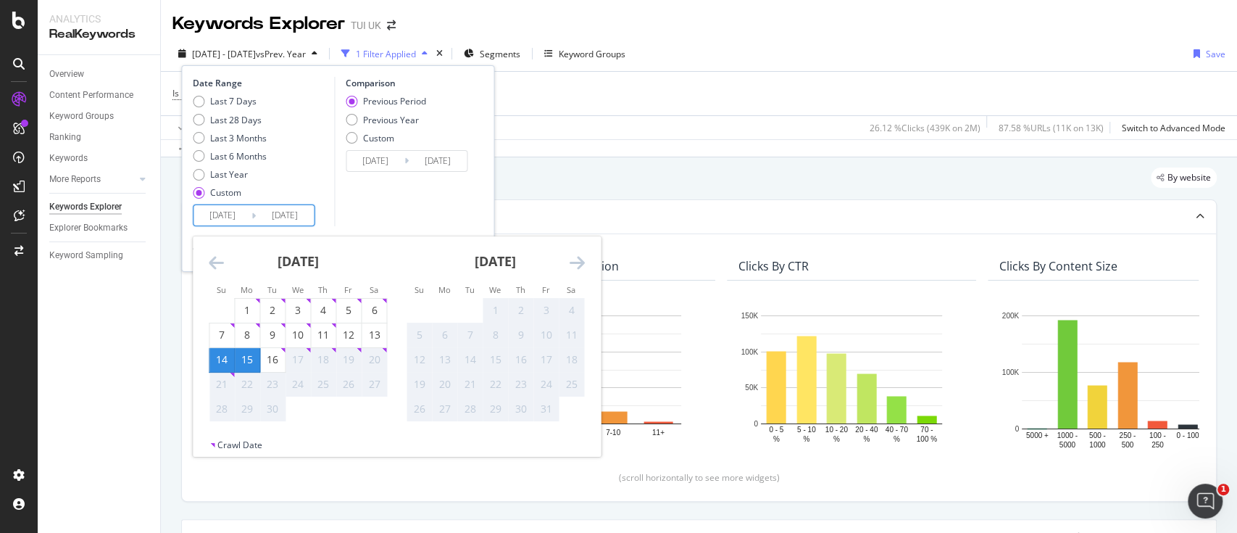
click at [225, 360] on div "14" at bounding box center [222, 359] width 25 height 14
click at [376, 362] on div "20" at bounding box center [374, 359] width 25 height 14
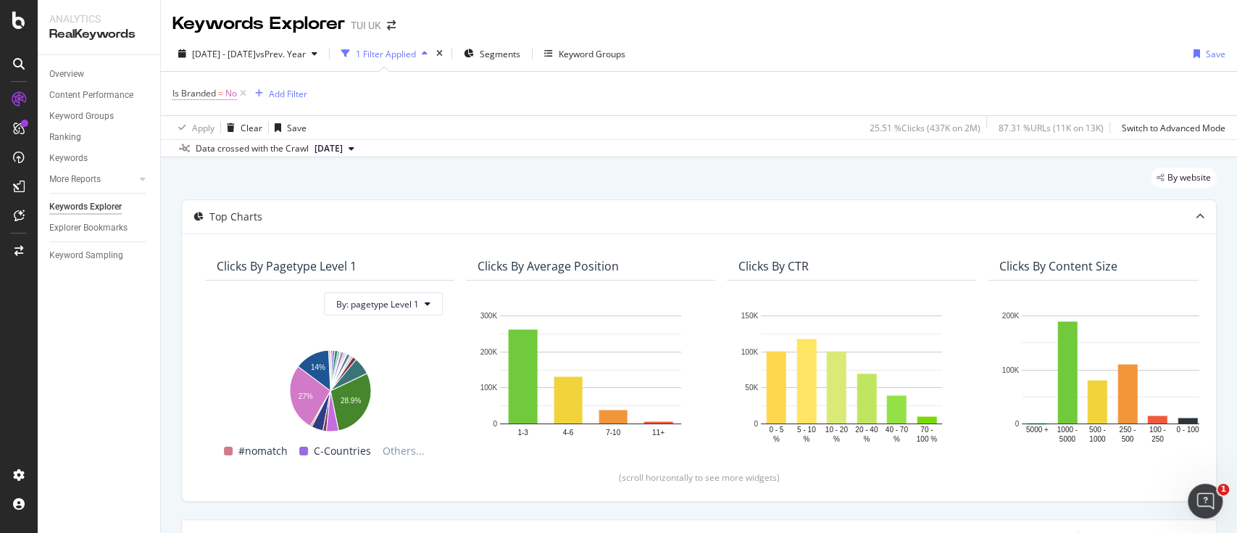
click at [210, 88] on span "Is Branded" at bounding box center [194, 93] width 43 height 12
click at [203, 125] on icon at bounding box center [202, 127] width 10 height 9
click at [203, 154] on span "Yes" at bounding box center [199, 157] width 14 height 12
click at [589, 124] on div "Apply Clear Save 25.51 % Clicks ( 437K on 2M ) 87.31 % URLs ( 11K on 13K ) Swit…" at bounding box center [699, 127] width 1077 height 24
click at [214, 96] on span "Is Branded" at bounding box center [194, 93] width 43 height 12
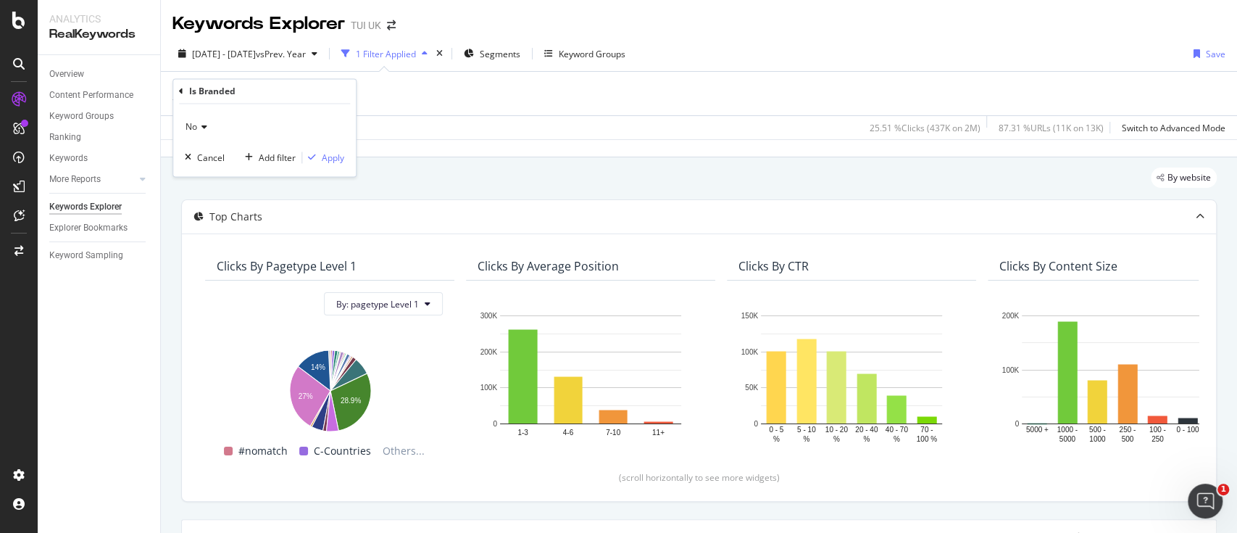
click at [202, 130] on icon at bounding box center [202, 127] width 10 height 9
click at [210, 149] on div "Yes" at bounding box center [265, 157] width 155 height 19
click at [336, 152] on div "Apply" at bounding box center [333, 158] width 22 height 12
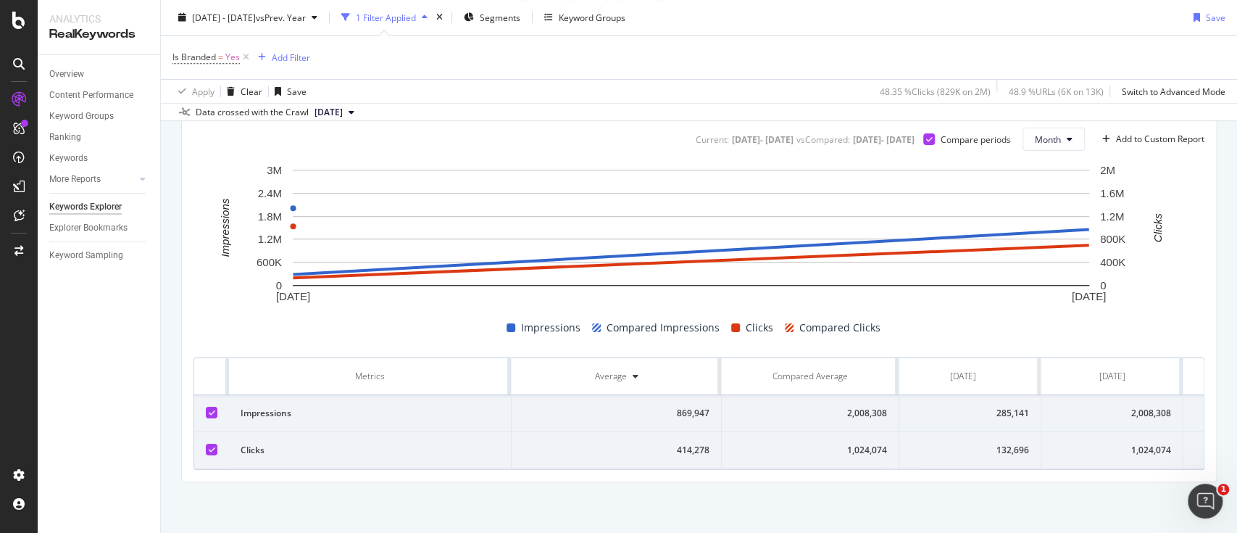
scroll to position [0, 16]
drag, startPoint x: 992, startPoint y: 431, endPoint x: 1028, endPoint y: 433, distance: 36.3
click at [1028, 433] on td "132,696" at bounding box center [962, 450] width 157 height 37
copy div "132,696"
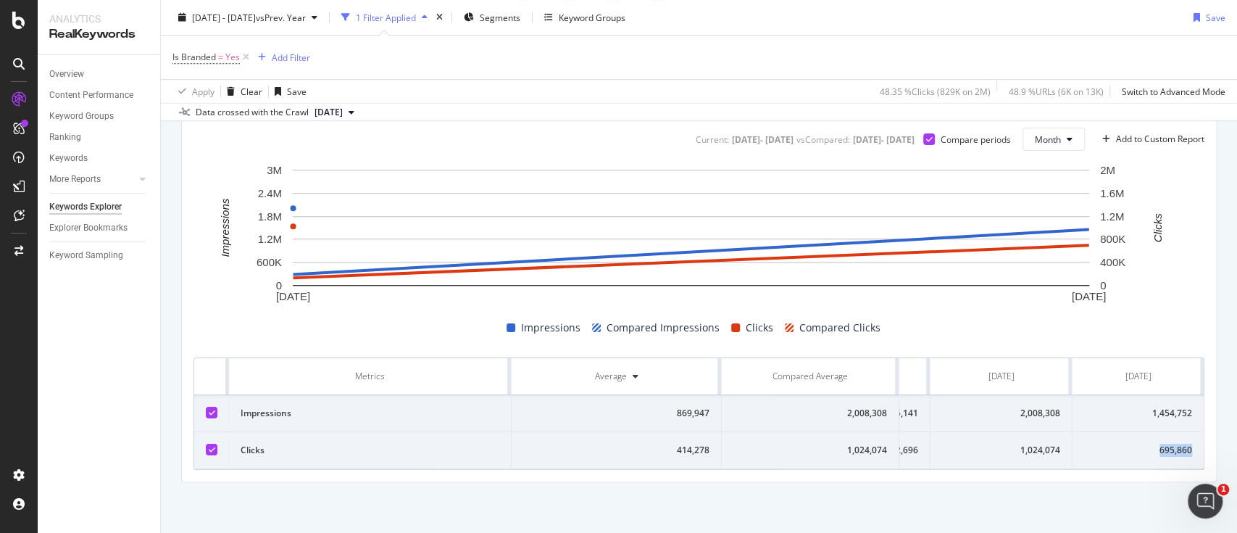
drag, startPoint x: 1138, startPoint y: 431, endPoint x: 1185, endPoint y: 432, distance: 47.1
click at [1185, 432] on td "695,860" at bounding box center [1138, 450] width 131 height 37
copy div "695,860"
drag, startPoint x: 1004, startPoint y: 436, endPoint x: 1046, endPoint y: 434, distance: 42.1
click at [1046, 434] on td "1,024,074" at bounding box center [1002, 450] width 142 height 37
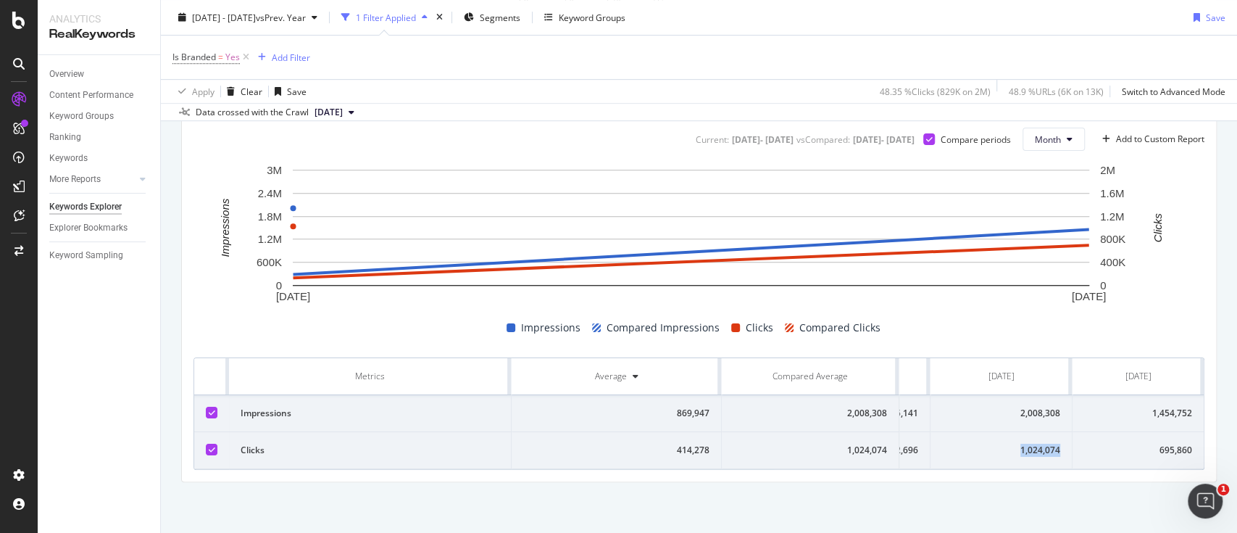
copy div "1,024,074"
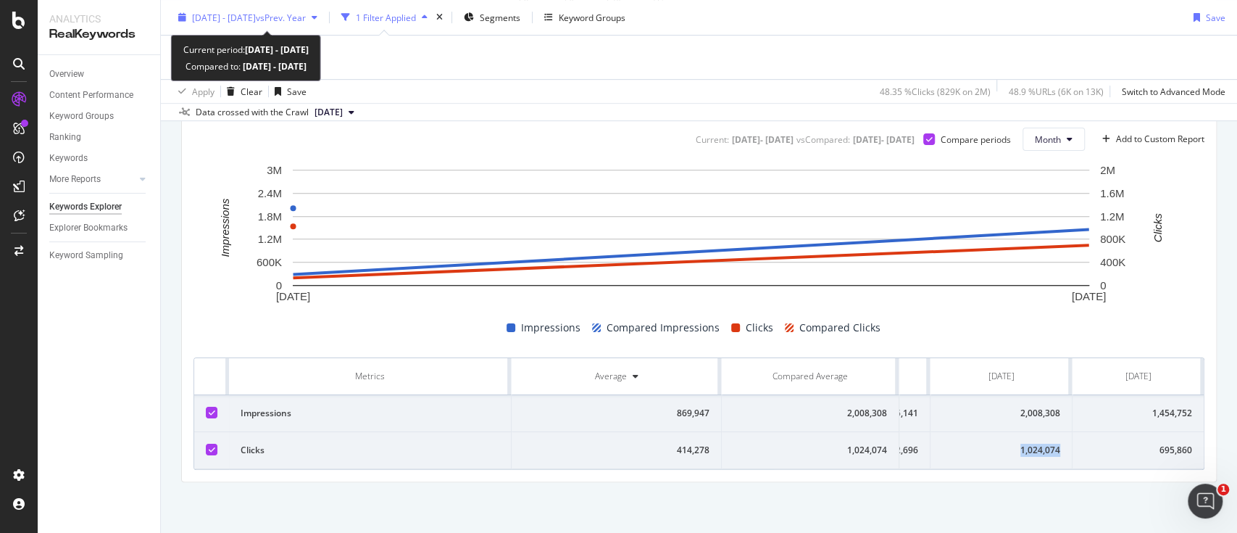
click at [256, 17] on span "[DATE] - [DATE]" at bounding box center [224, 17] width 64 height 12
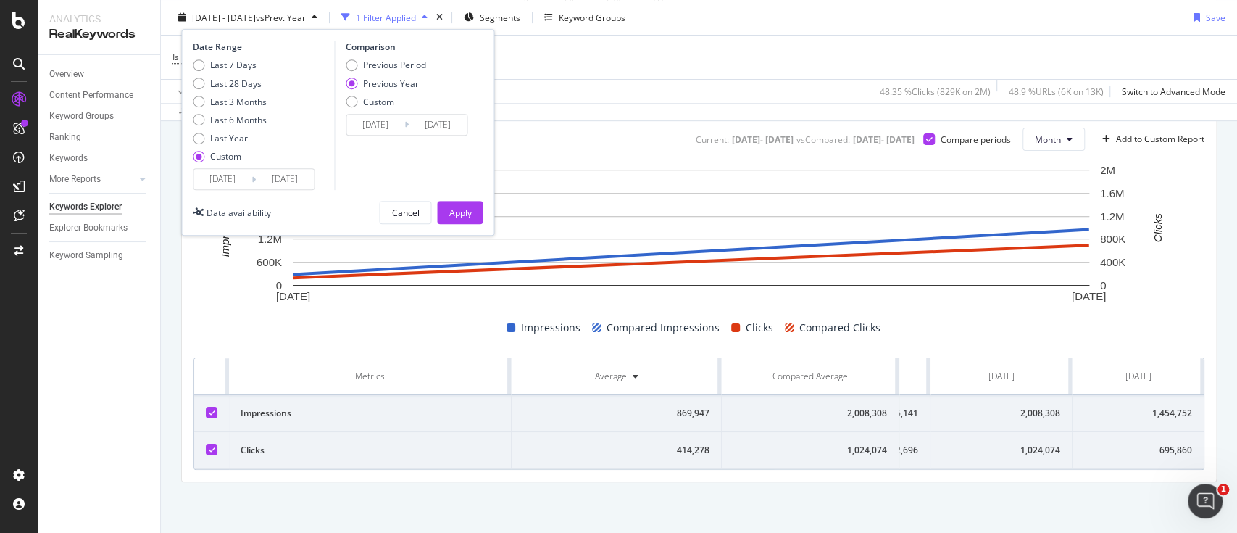
click at [244, 170] on input "[DATE]" at bounding box center [223, 179] width 58 height 20
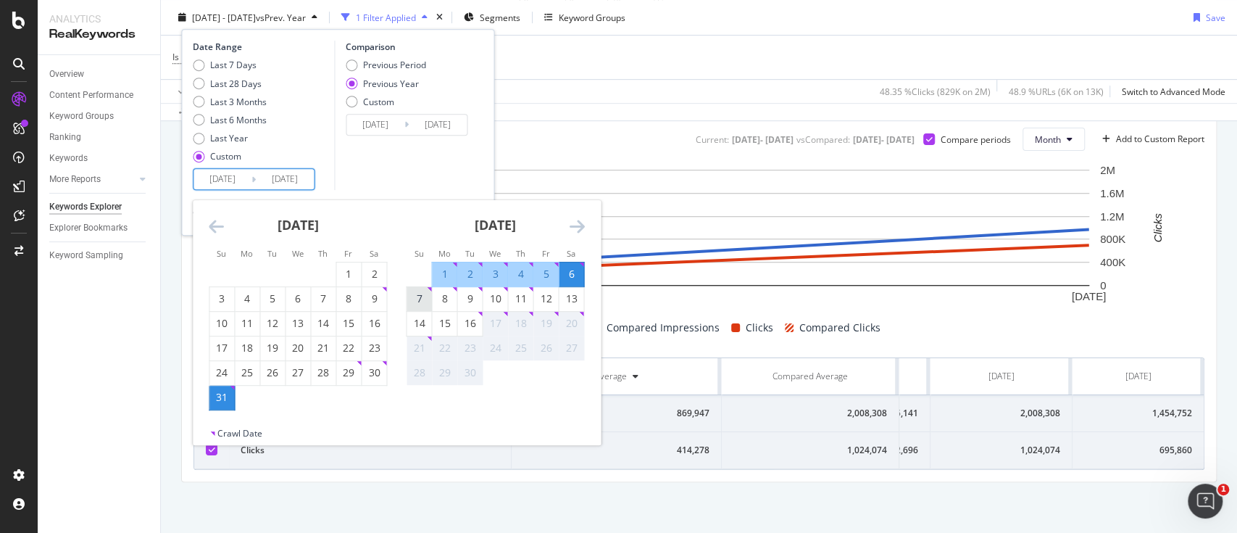
click at [418, 301] on div "7" at bounding box center [419, 298] width 25 height 14
type input "[DATE]"
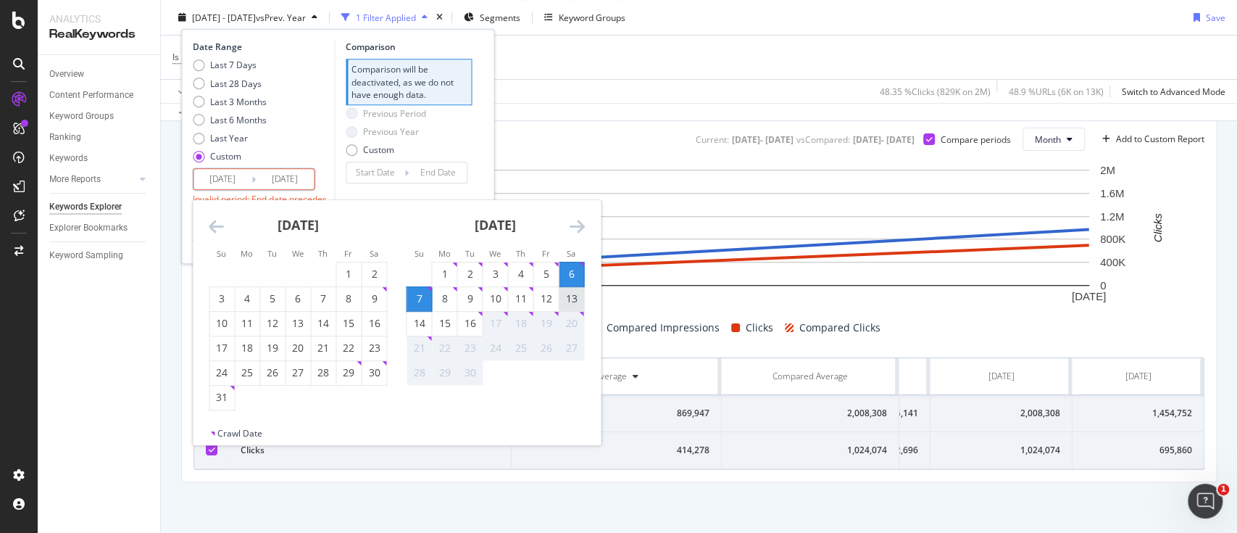
click at [574, 301] on div "13" at bounding box center [571, 298] width 25 height 14
type input "[DATE]"
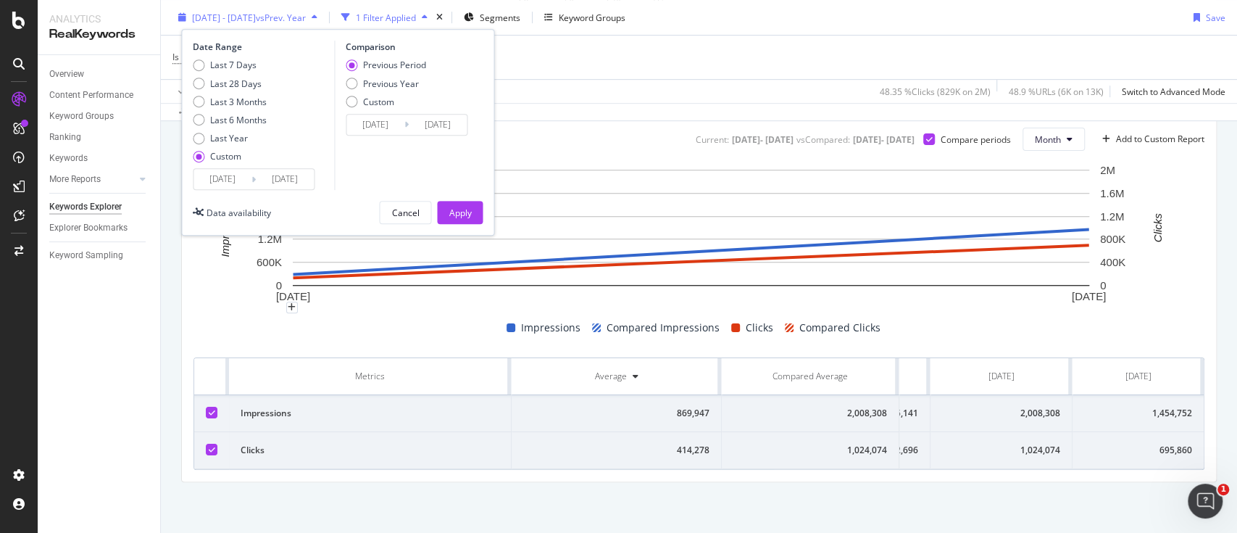
click at [256, 17] on span "[DATE] - [DATE]" at bounding box center [224, 17] width 64 height 12
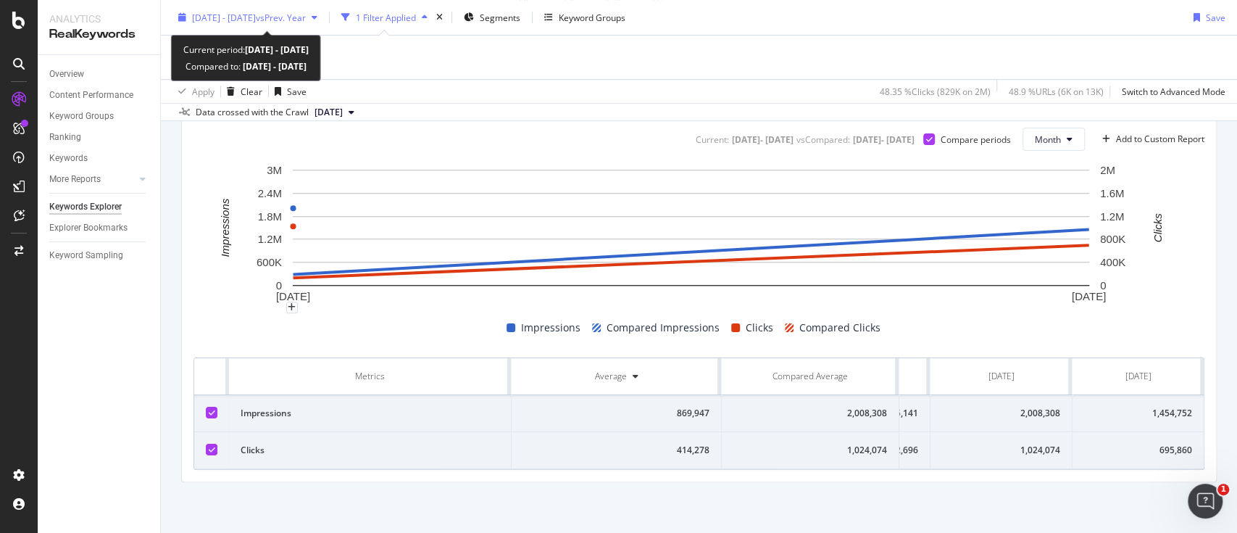
click at [256, 13] on span "[DATE] - [DATE]" at bounding box center [224, 17] width 64 height 12
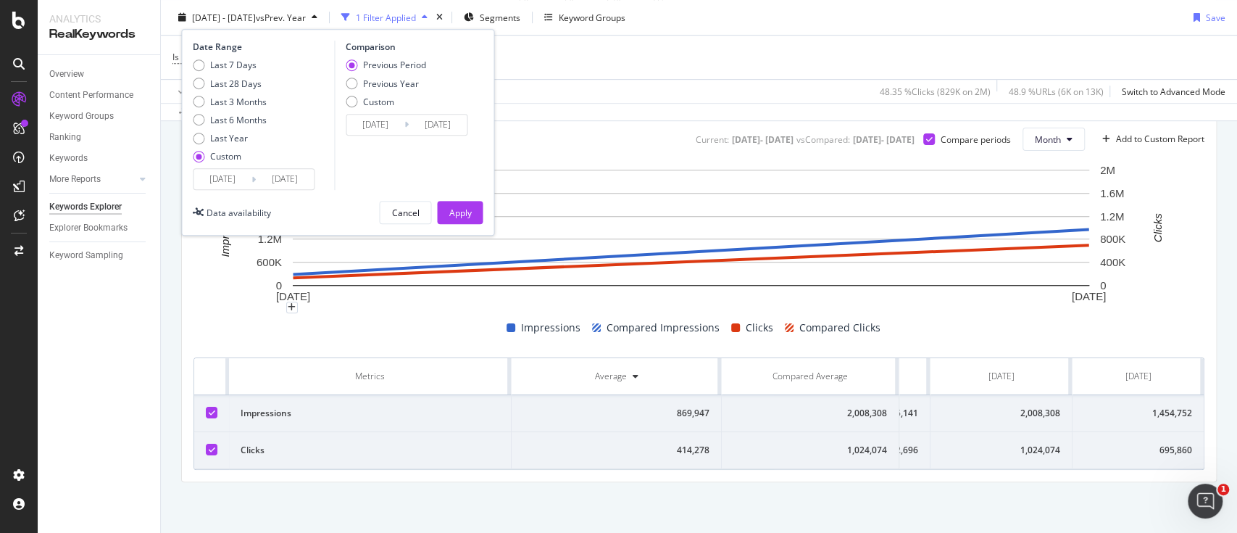
click at [239, 176] on input "[DATE]" at bounding box center [223, 179] width 58 height 20
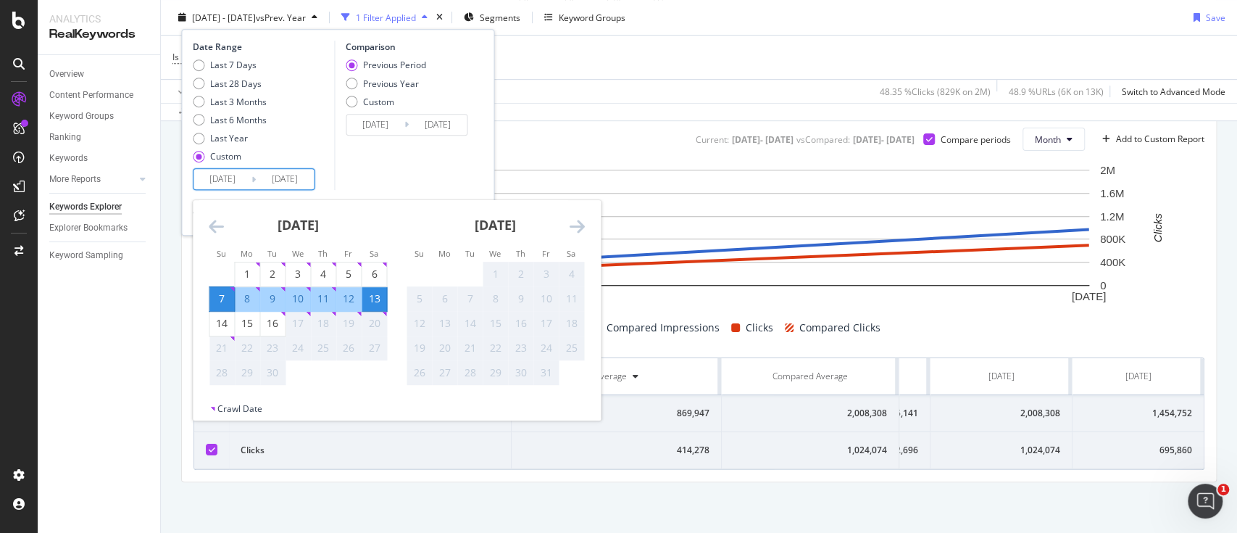
click at [441, 159] on div "Comparison Previous Period Previous Year Custom [DATE] Navigate forward to inte…" at bounding box center [403, 115] width 138 height 149
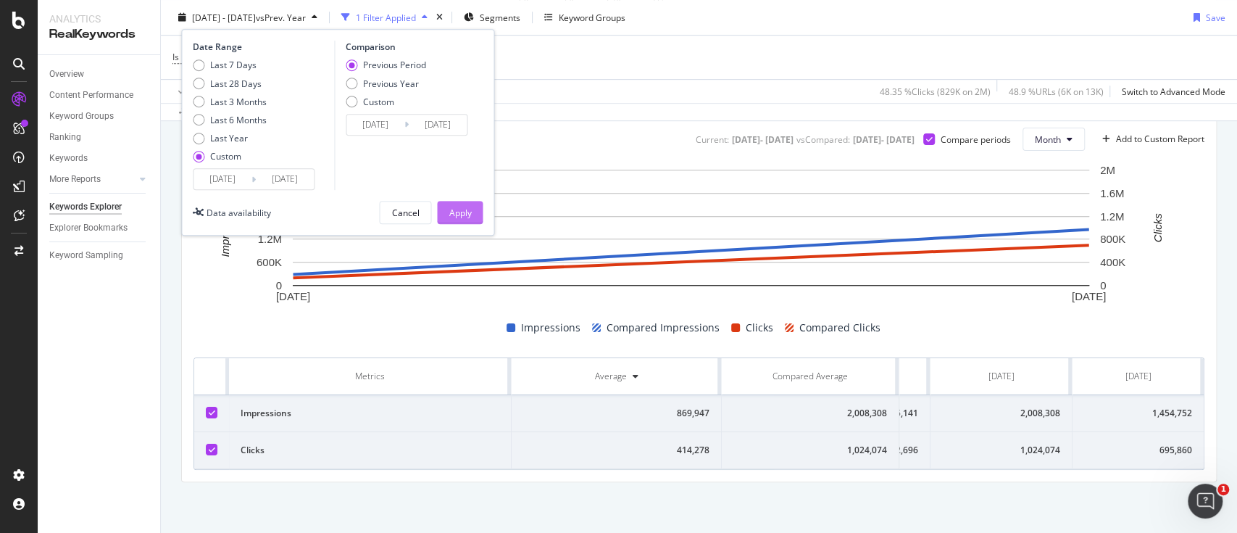
click at [457, 204] on div "Apply" at bounding box center [460, 213] width 22 height 22
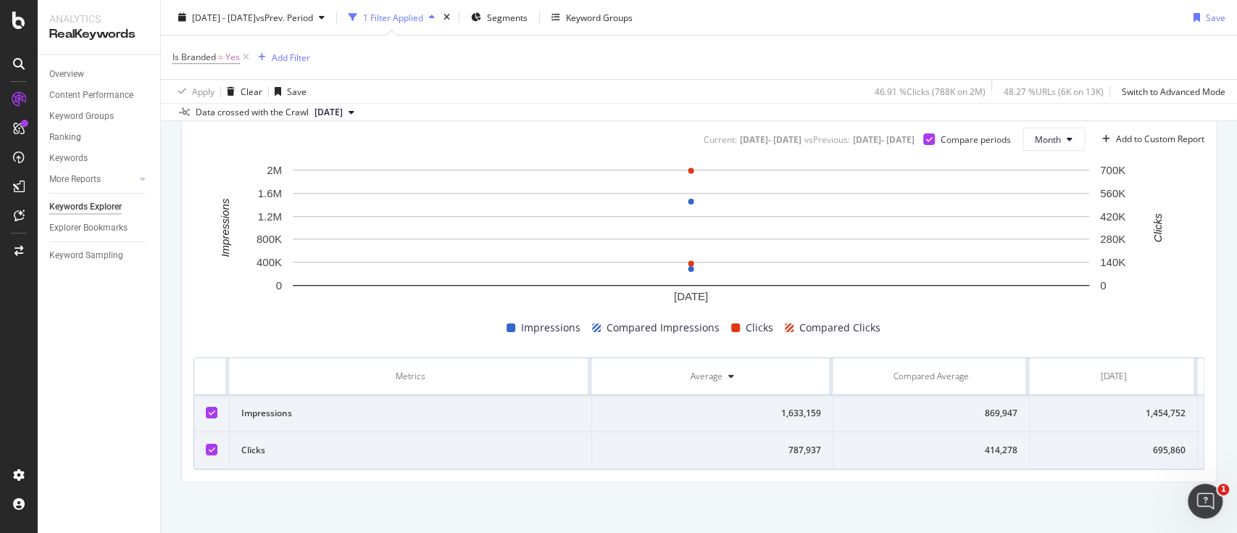
scroll to position [0, 159]
click at [1145, 444] on div "132,696" at bounding box center [1129, 450] width 128 height 13
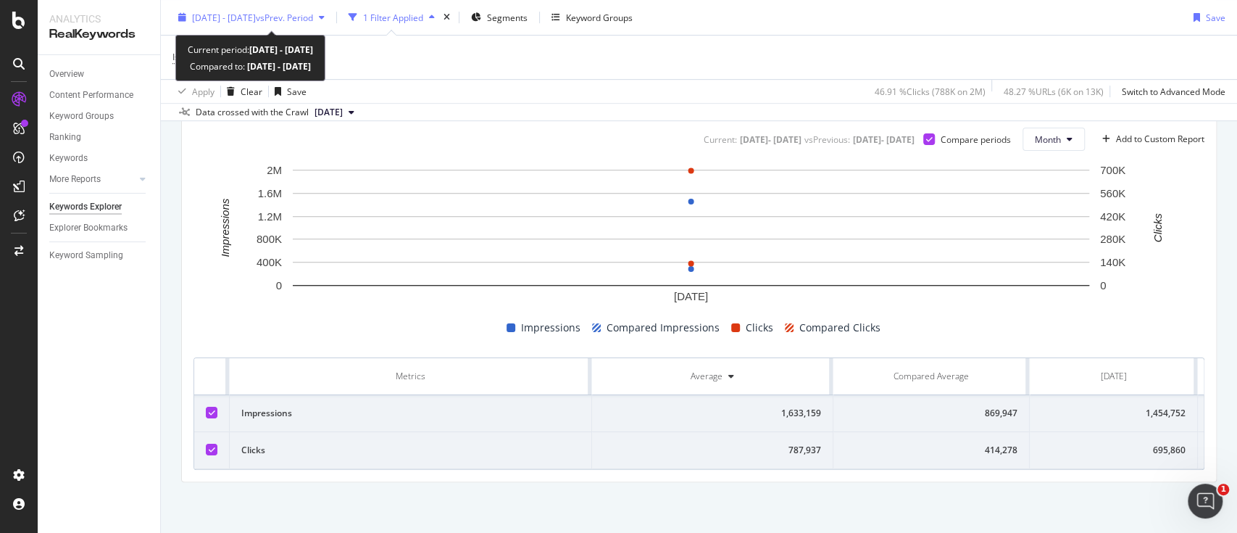
click at [255, 22] on span "[DATE] - [DATE]" at bounding box center [224, 17] width 64 height 12
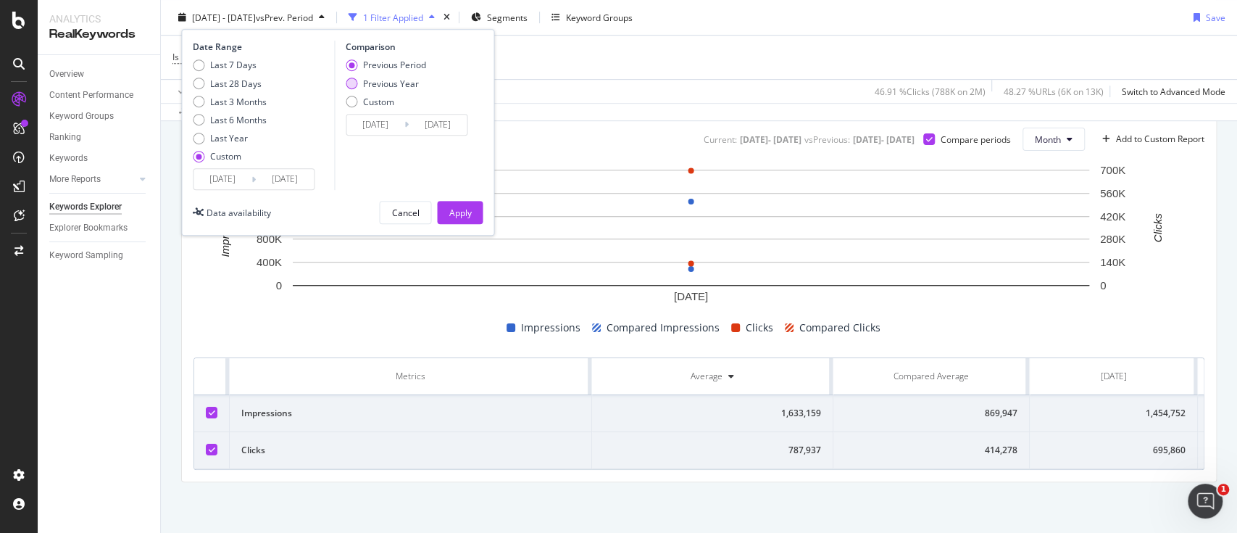
click at [359, 80] on div "Previous Year" at bounding box center [386, 83] width 80 height 12
type input "[DATE]"
click at [473, 212] on button "Apply" at bounding box center [460, 212] width 46 height 23
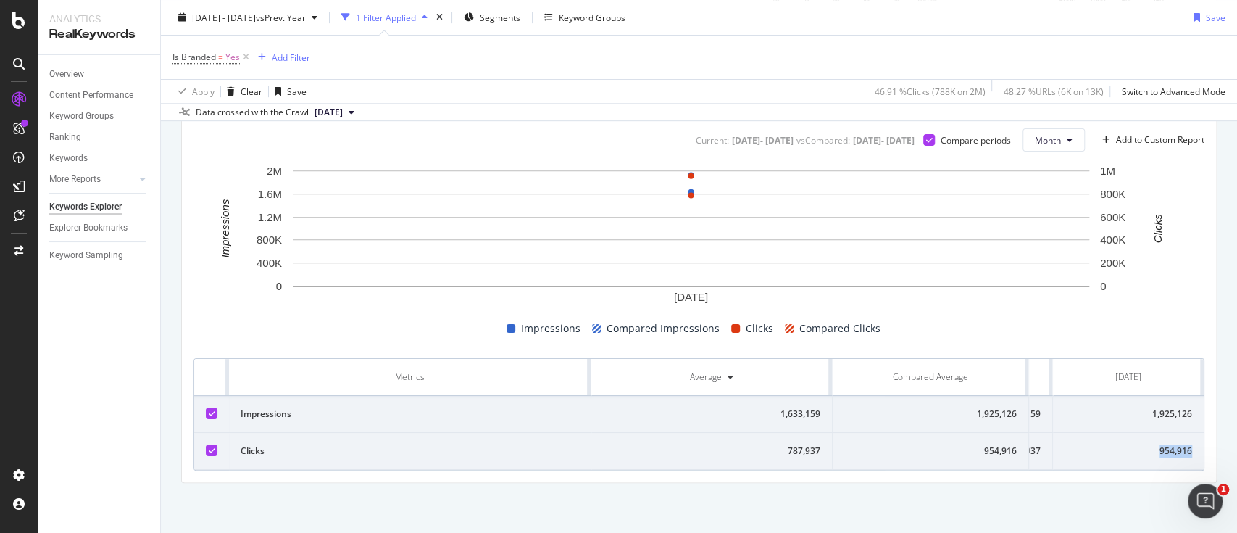
scroll to position [0, 159]
drag, startPoint x: 1140, startPoint y: 446, endPoint x: 1183, endPoint y: 441, distance: 43.1
click at [1183, 441] on td "954,916" at bounding box center [1128, 451] width 151 height 37
copy div "954,916"
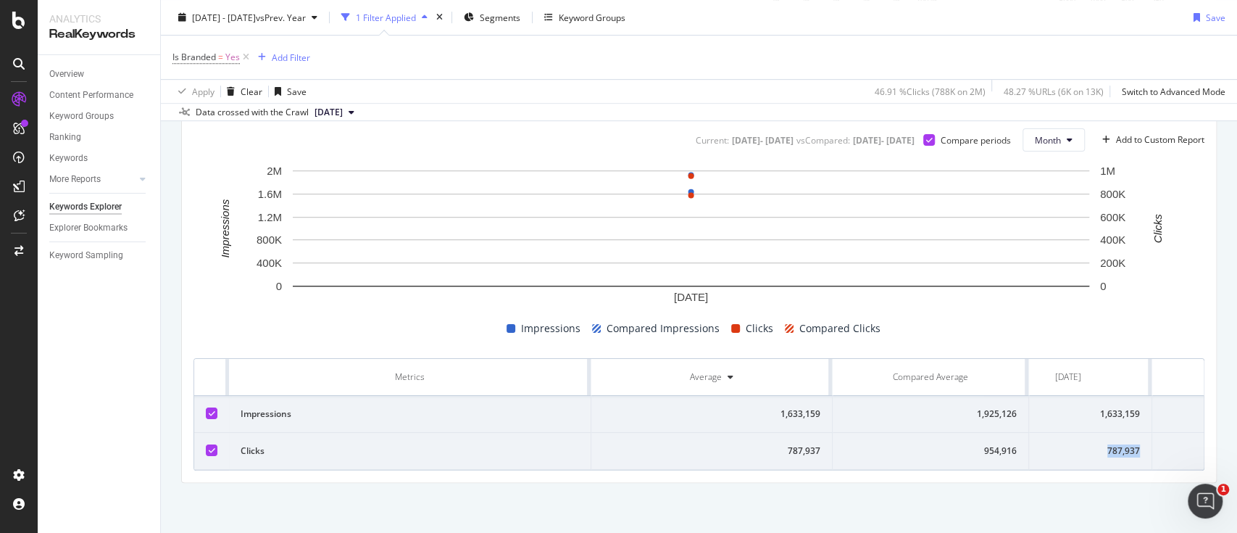
drag, startPoint x: 1108, startPoint y: 447, endPoint x: 1139, endPoint y: 447, distance: 31.2
click at [1139, 447] on div "787,937" at bounding box center [1068, 450] width 144 height 13
copy div "787,937"
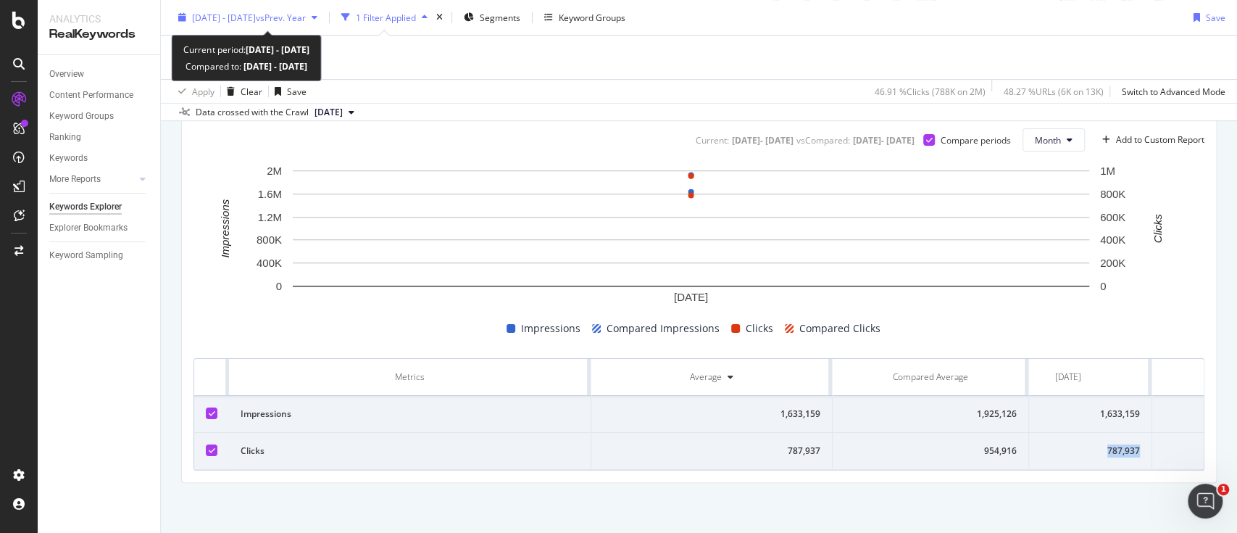
click at [306, 20] on span "vs Prev. Year" at bounding box center [281, 17] width 50 height 12
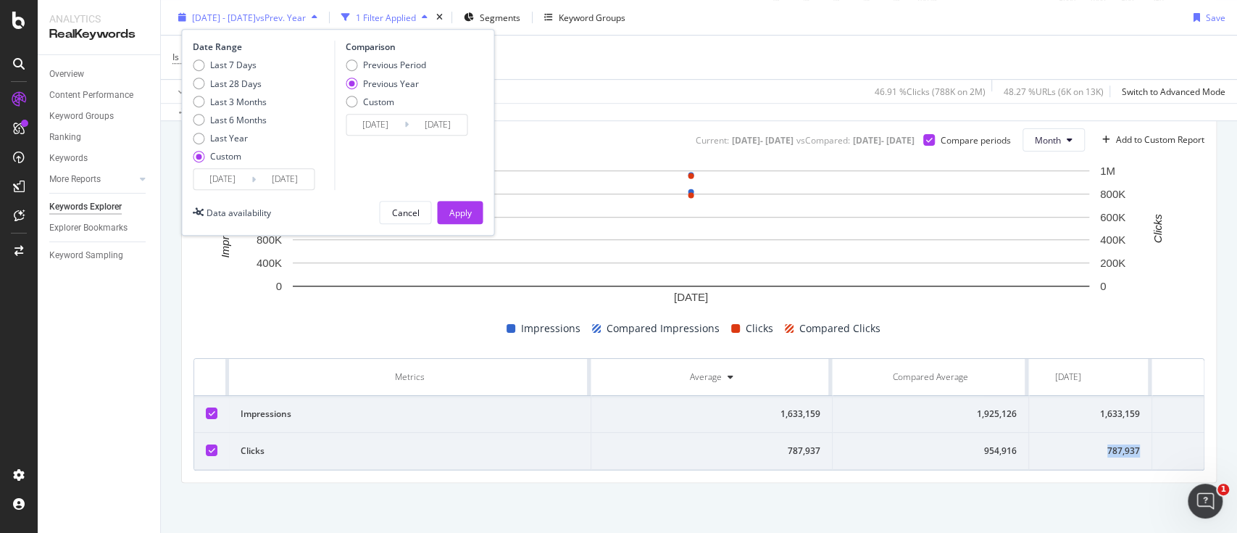
click at [256, 18] on span "[DATE] - [DATE]" at bounding box center [224, 17] width 64 height 12
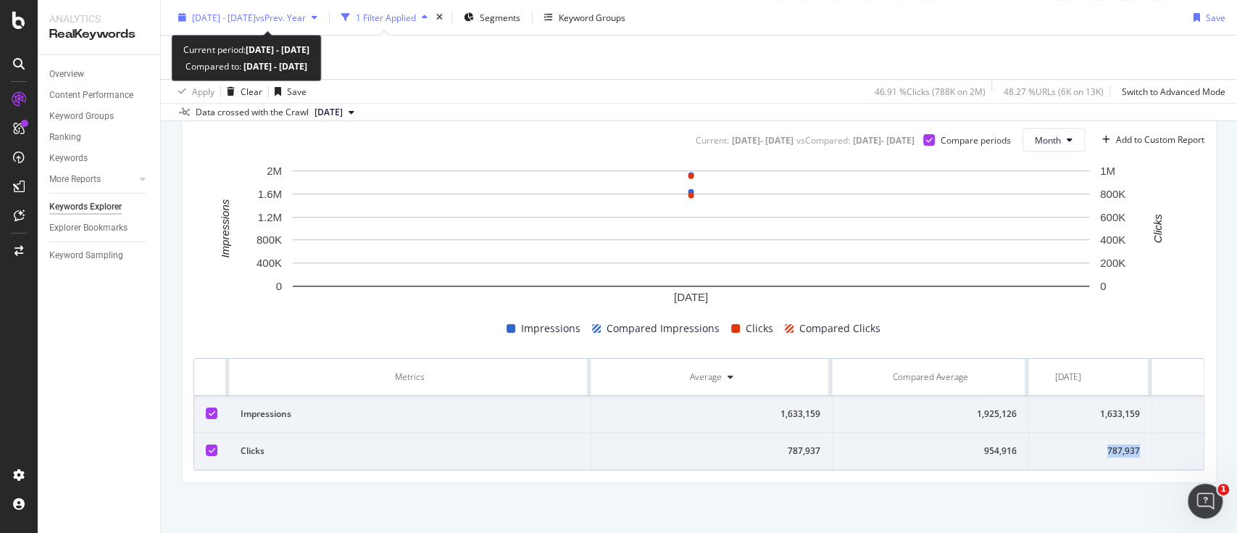
click at [256, 17] on span "[DATE] - [DATE]" at bounding box center [224, 17] width 64 height 12
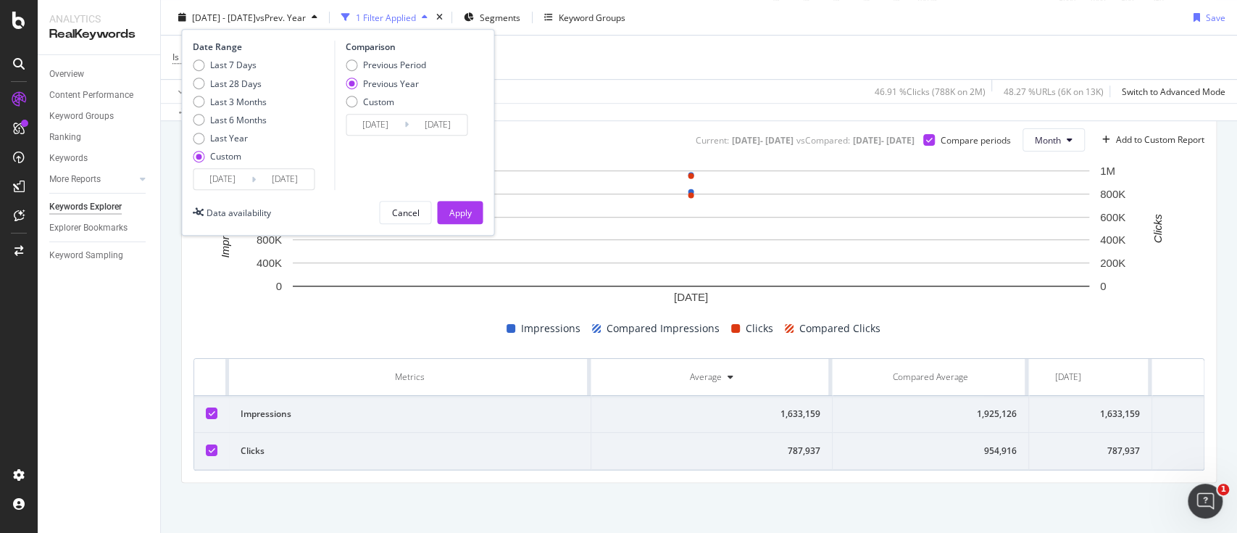
click at [236, 178] on input "[DATE]" at bounding box center [223, 179] width 58 height 20
